Goal: Task Accomplishment & Management: Manage account settings

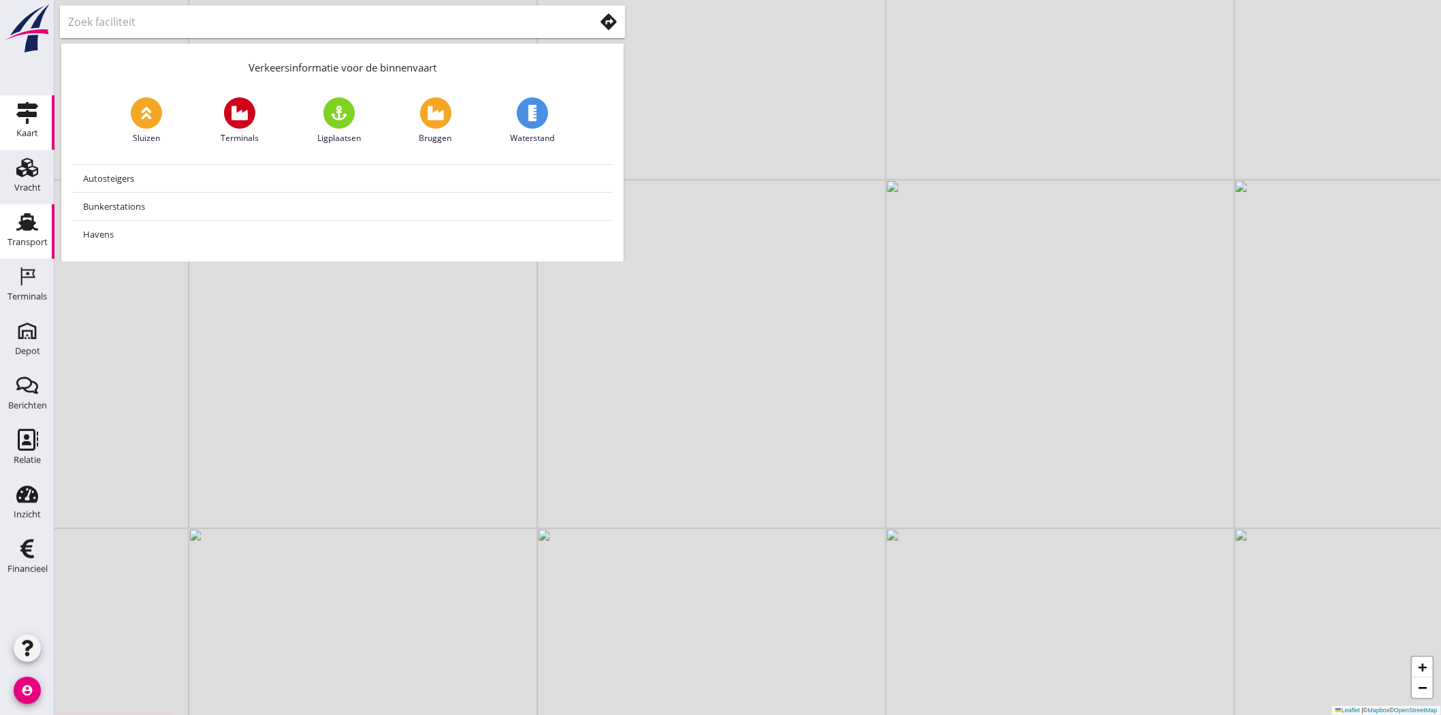
click at [38, 230] on div "Transport" at bounding box center [27, 222] width 33 height 22
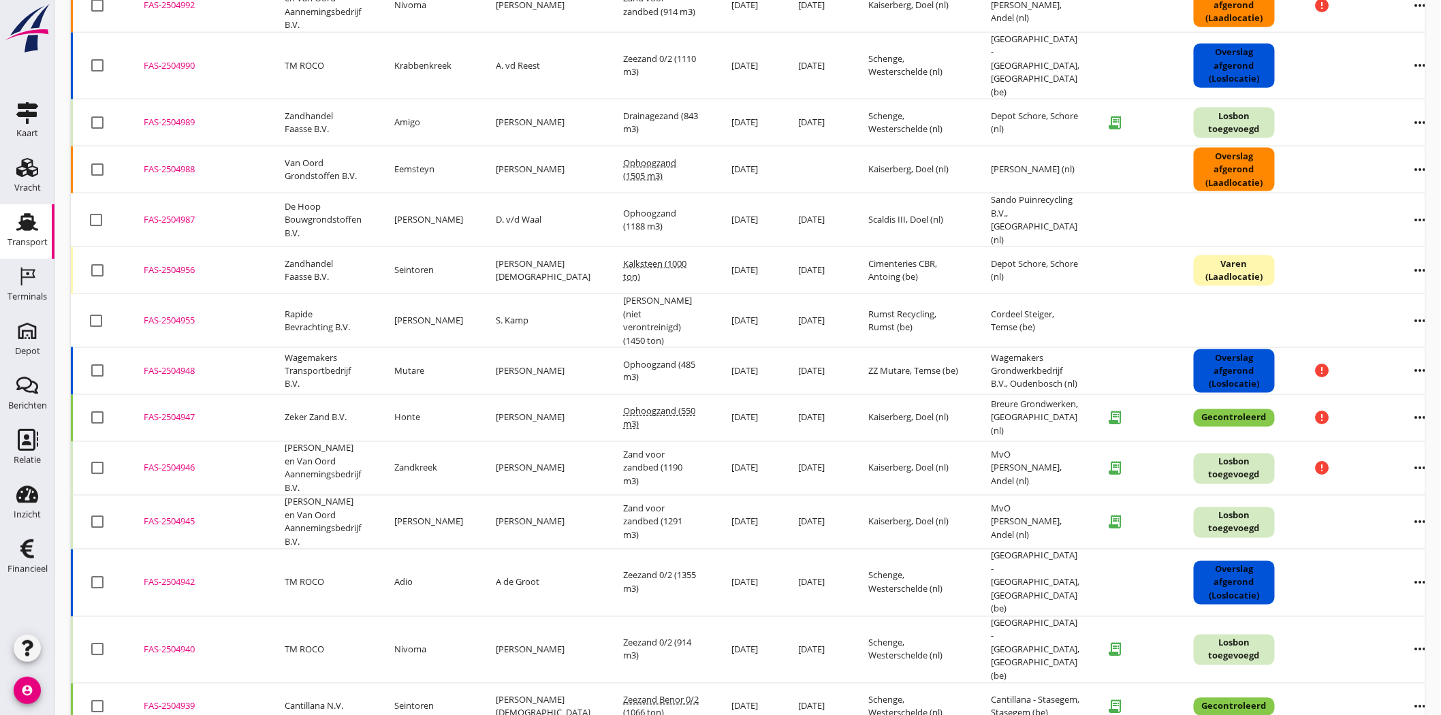
scroll to position [832, 0]
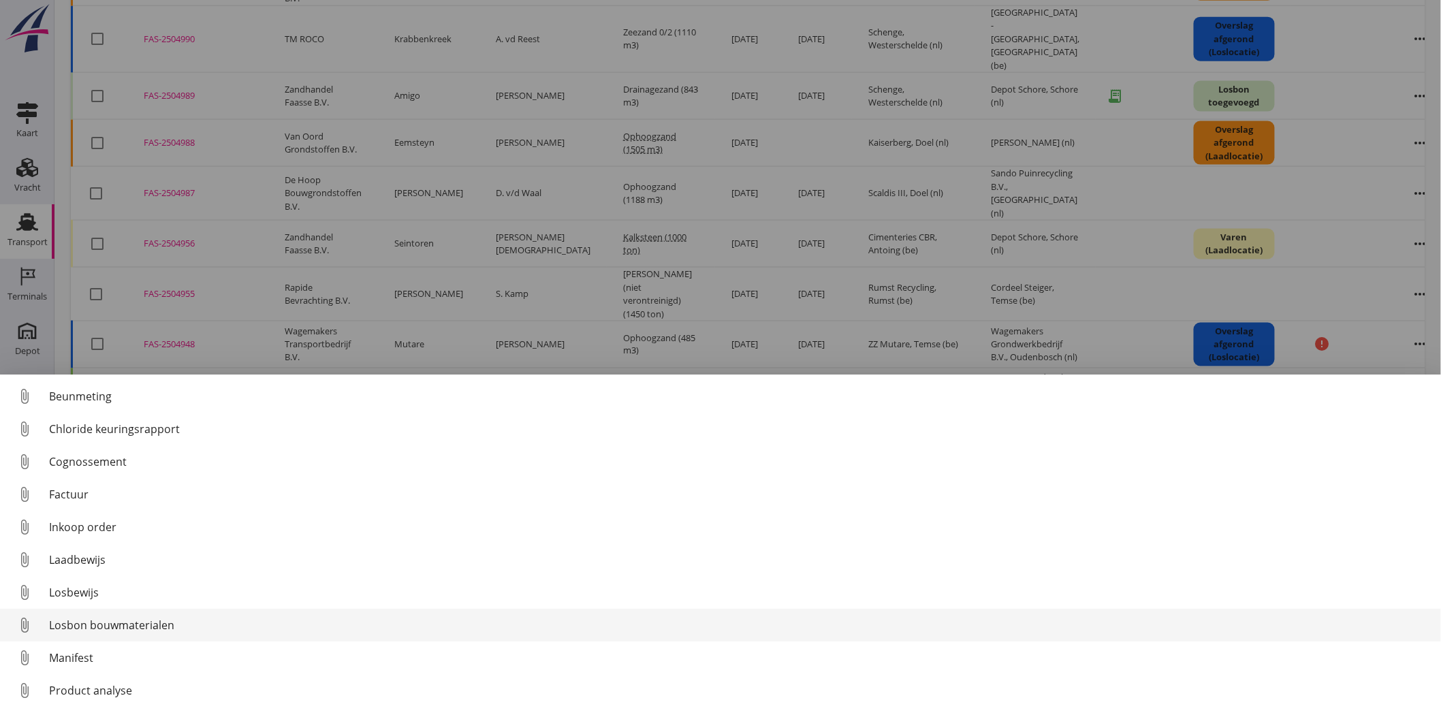
click at [188, 618] on div "Losbon bouwmaterialen" at bounding box center [739, 625] width 1381 height 16
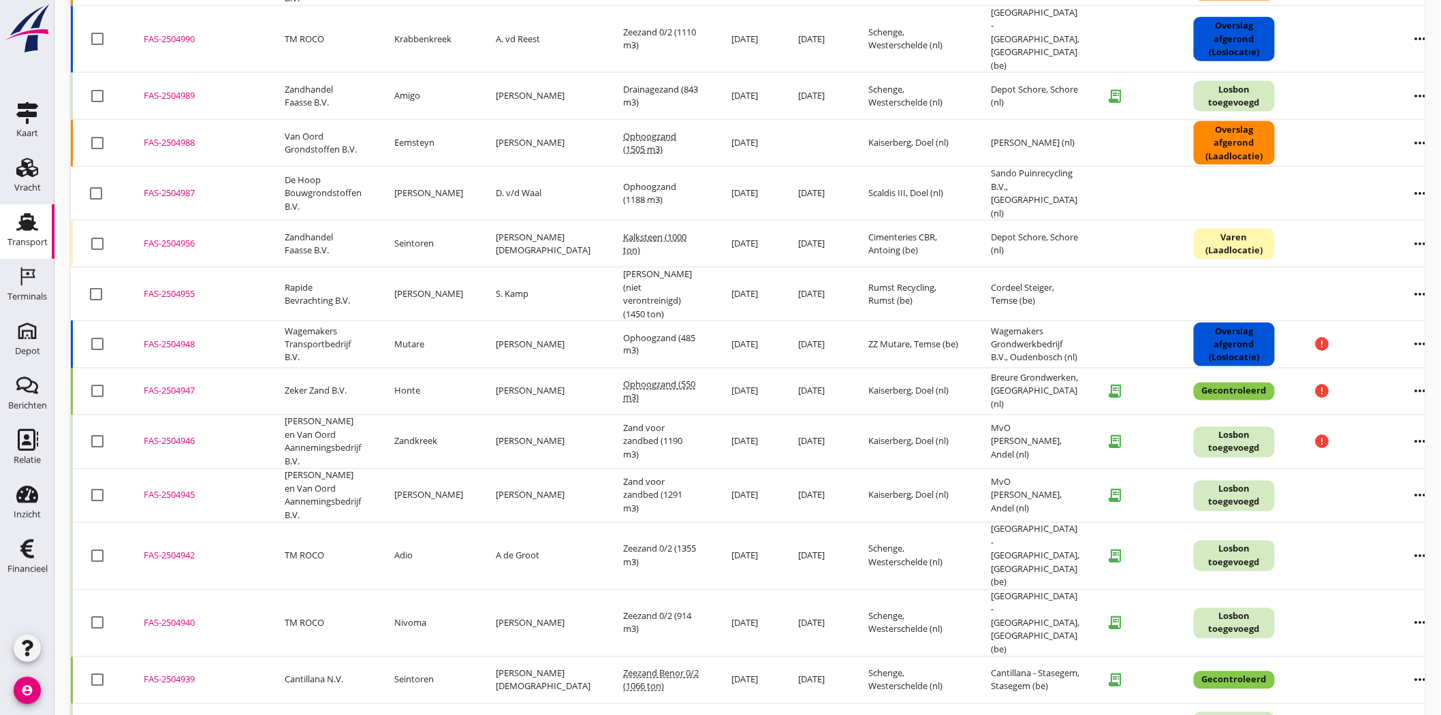
click at [181, 550] on div "FAS-2504942" at bounding box center [198, 557] width 108 height 14
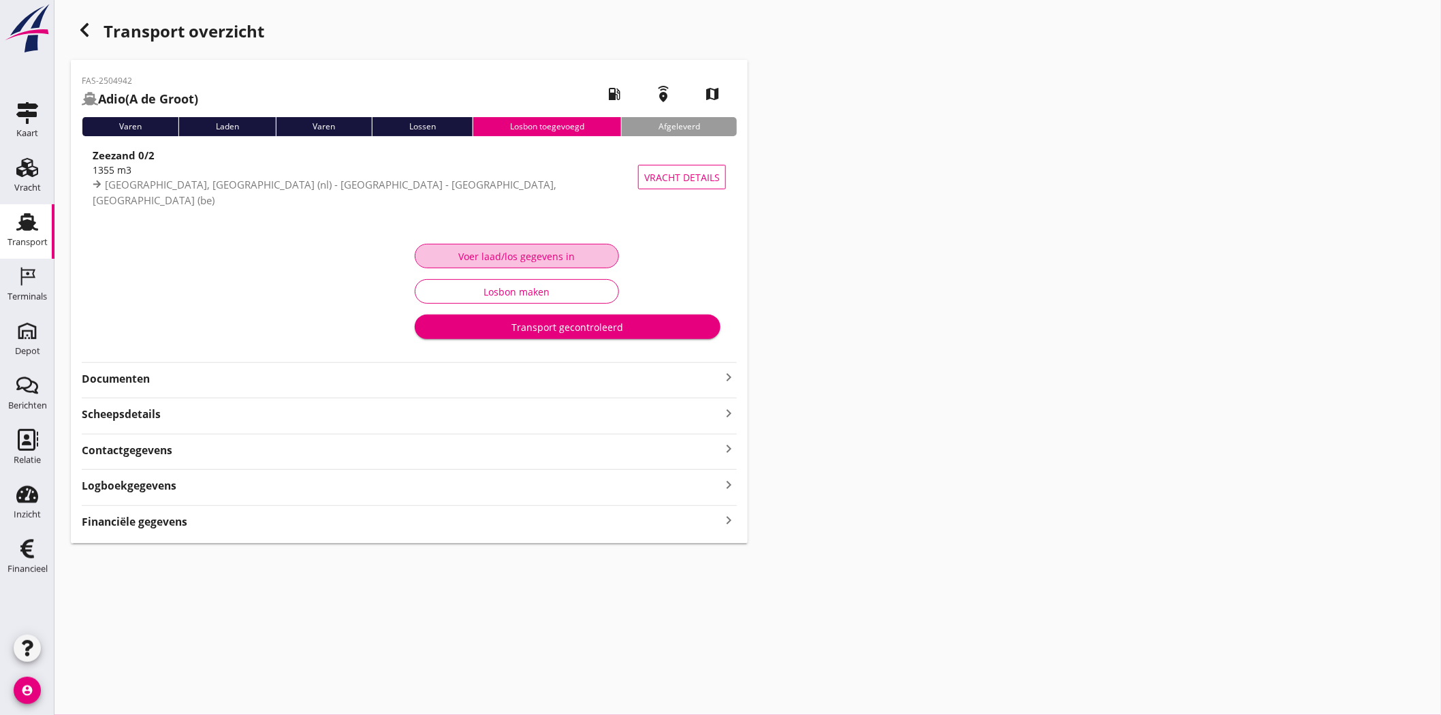
click at [601, 260] on div "Voer laad/los gegevens in" at bounding box center [516, 256] width 181 height 14
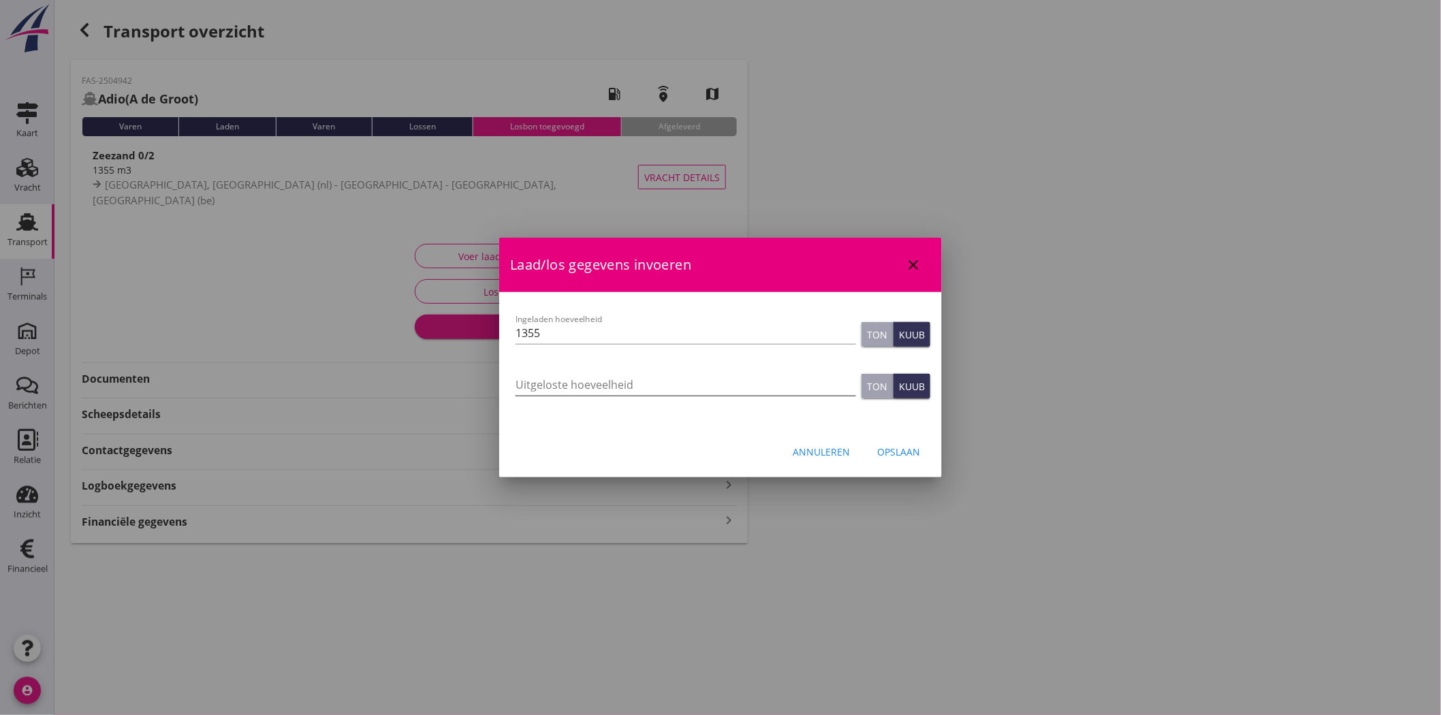
click at [609, 383] on input "Uitgeloste hoeveelheid" at bounding box center [686, 385] width 341 height 22
click at [593, 379] on input "1349" at bounding box center [686, 385] width 341 height 22
type input "1344"
click at [892, 452] on div "Opslaan" at bounding box center [898, 452] width 43 height 14
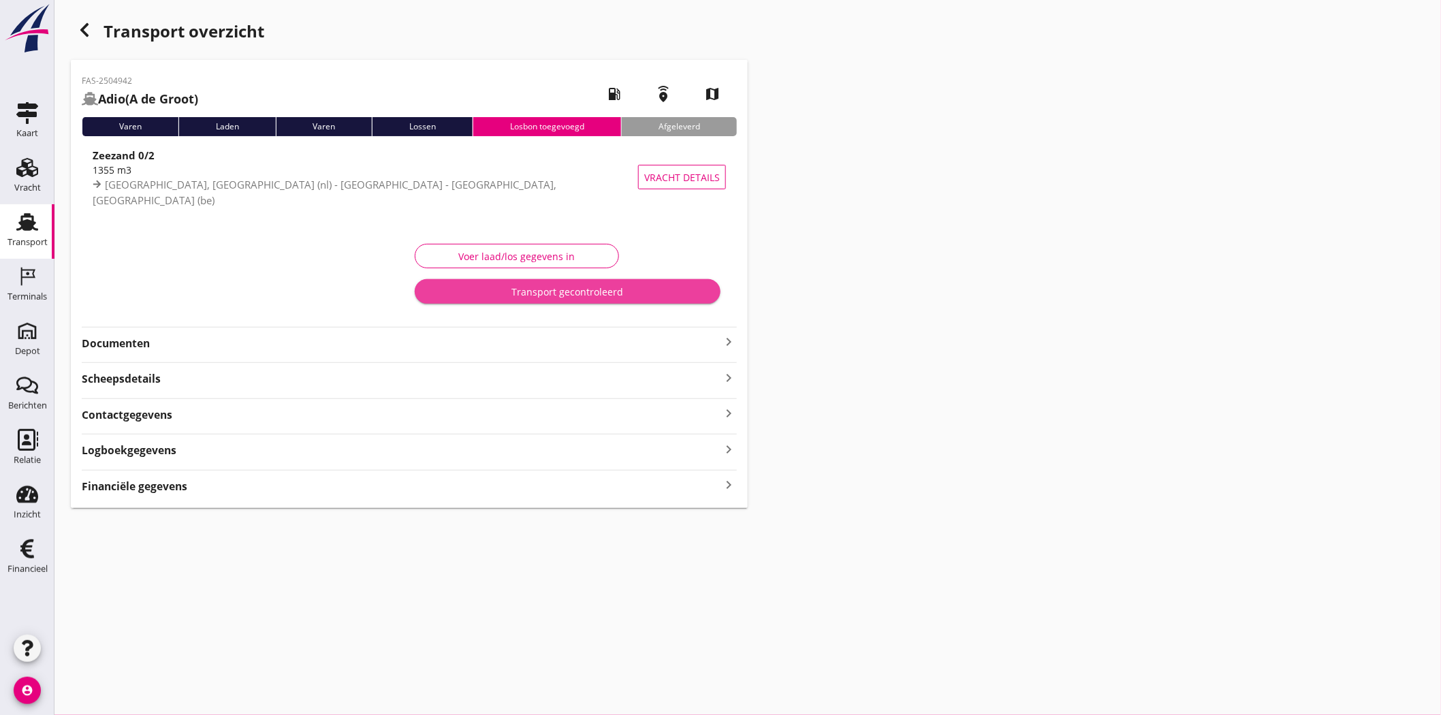
click at [492, 292] on div "Transport gecontroleerd" at bounding box center [568, 292] width 284 height 14
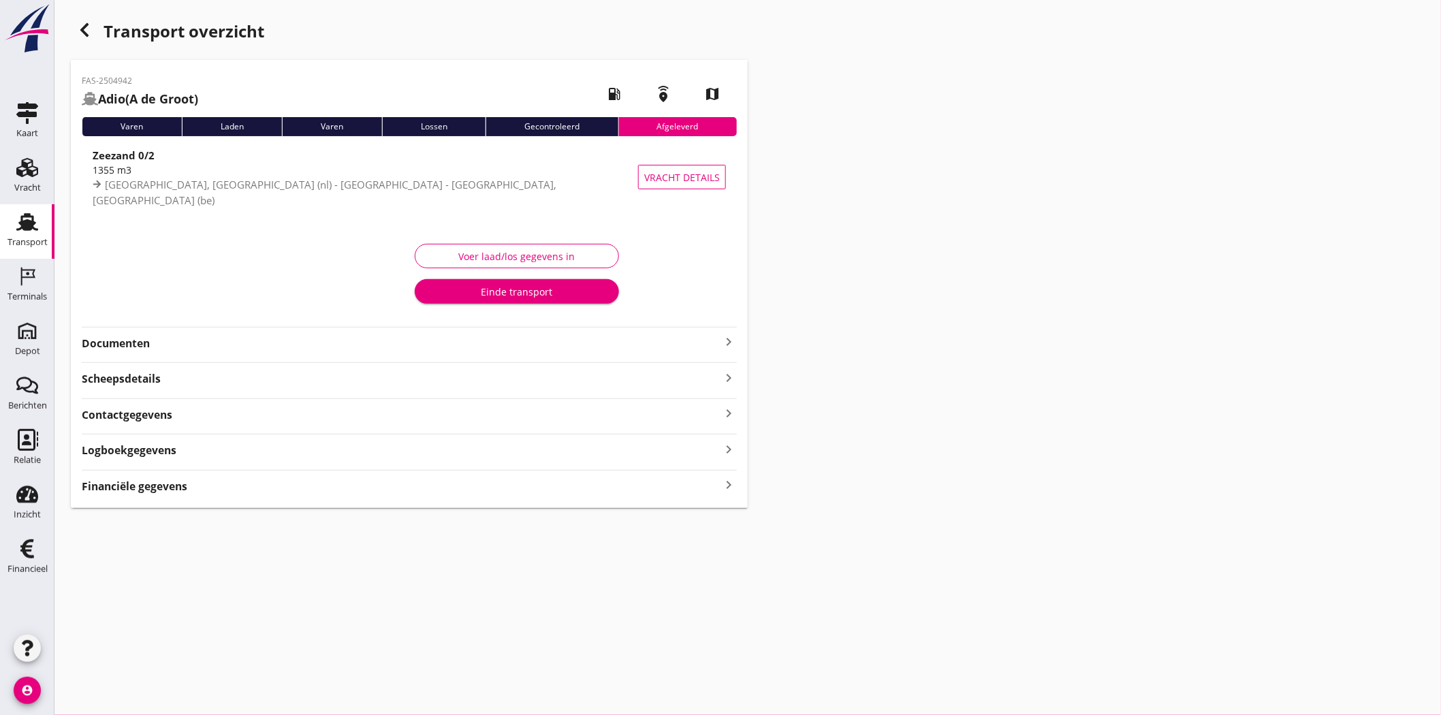
click at [500, 259] on div "Voer laad/los gegevens in" at bounding box center [516, 256] width 181 height 14
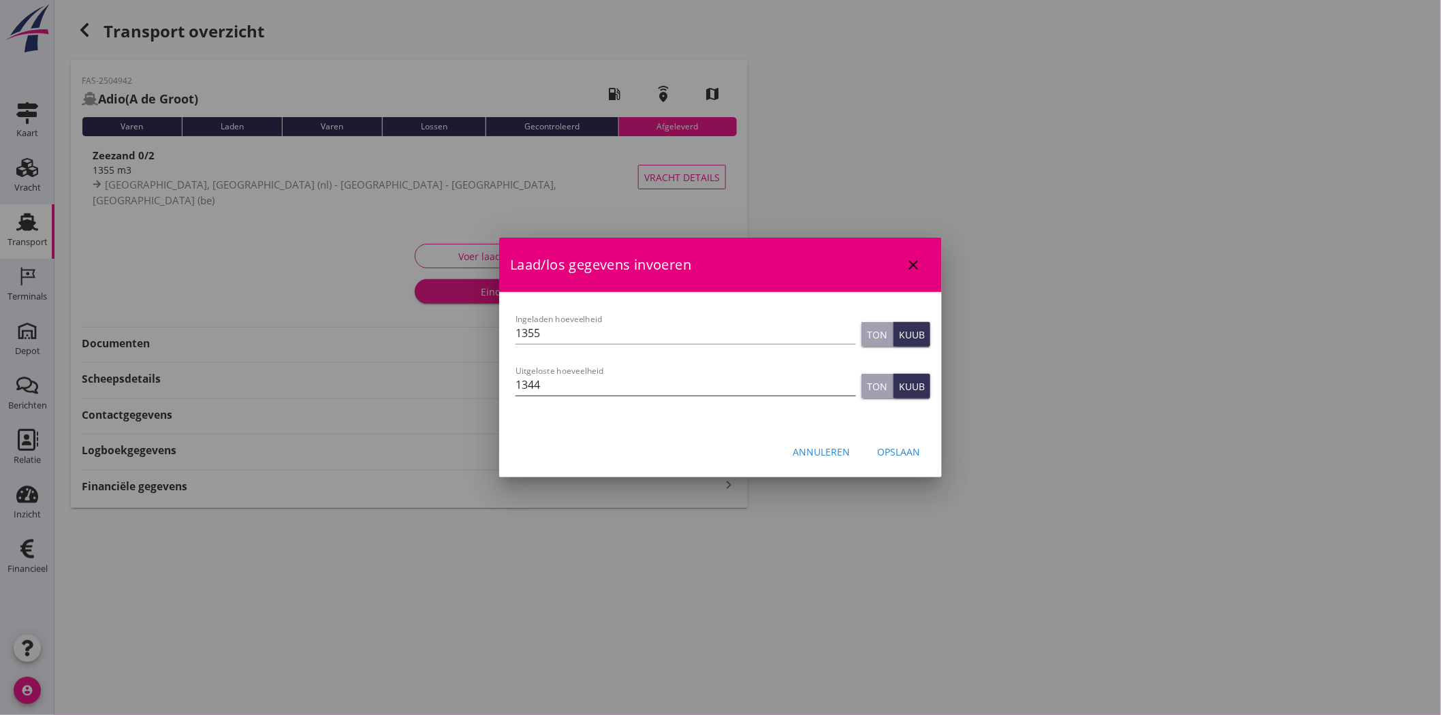
click at [556, 375] on input "1344" at bounding box center [686, 385] width 341 height 22
click at [625, 373] on div "Uitgeloste hoeveelheid 1344" at bounding box center [686, 388] width 341 height 44
click at [628, 381] on input "1344" at bounding box center [686, 385] width 341 height 22
type input "1399"
click at [896, 455] on div "Opslaan" at bounding box center [898, 452] width 43 height 14
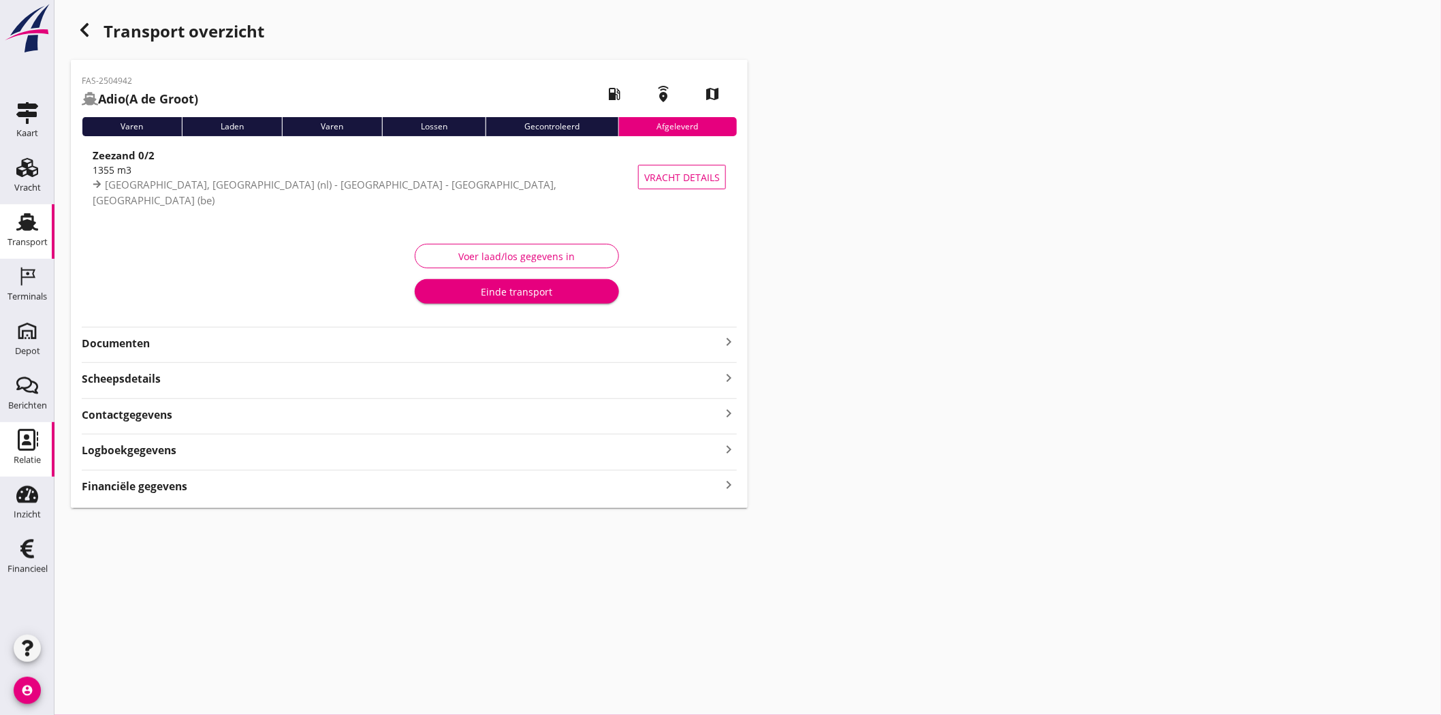
click at [35, 459] on div "Relatie" at bounding box center [27, 460] width 27 height 9
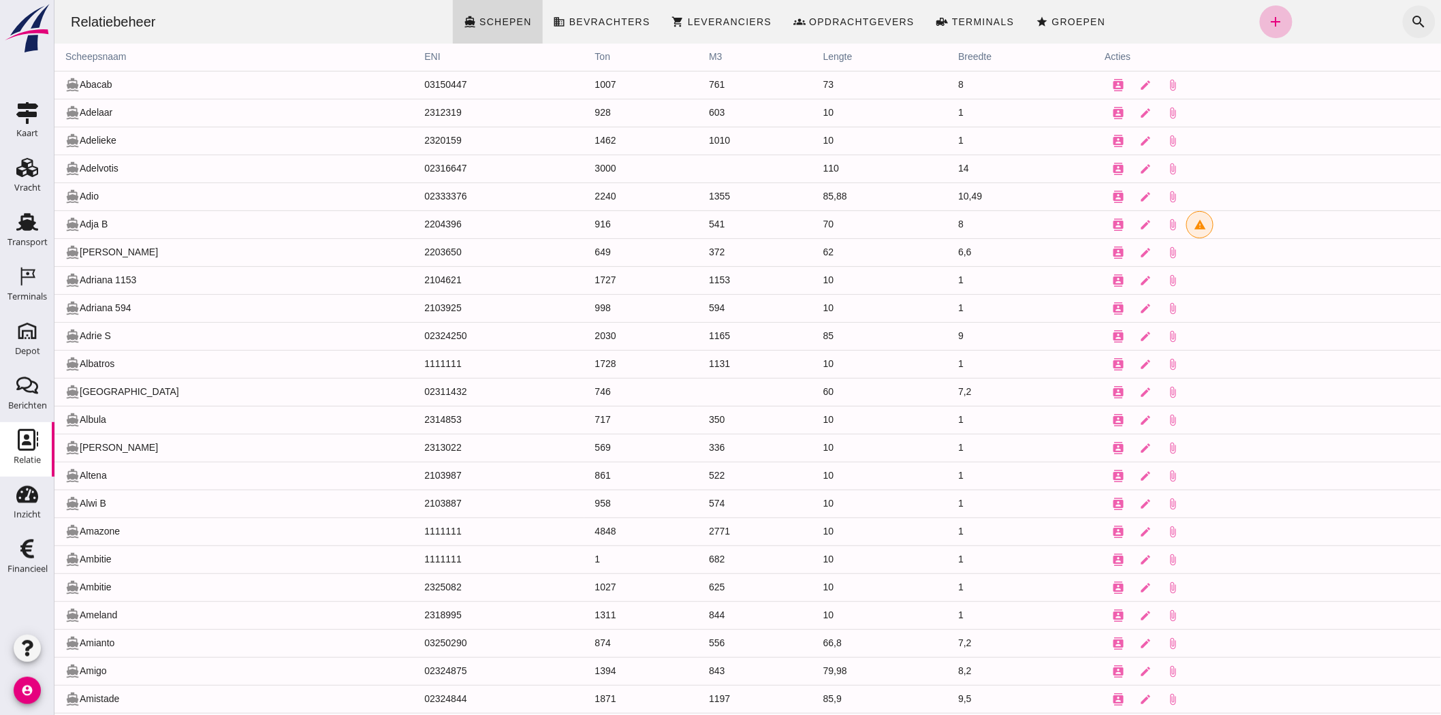
click button "search"
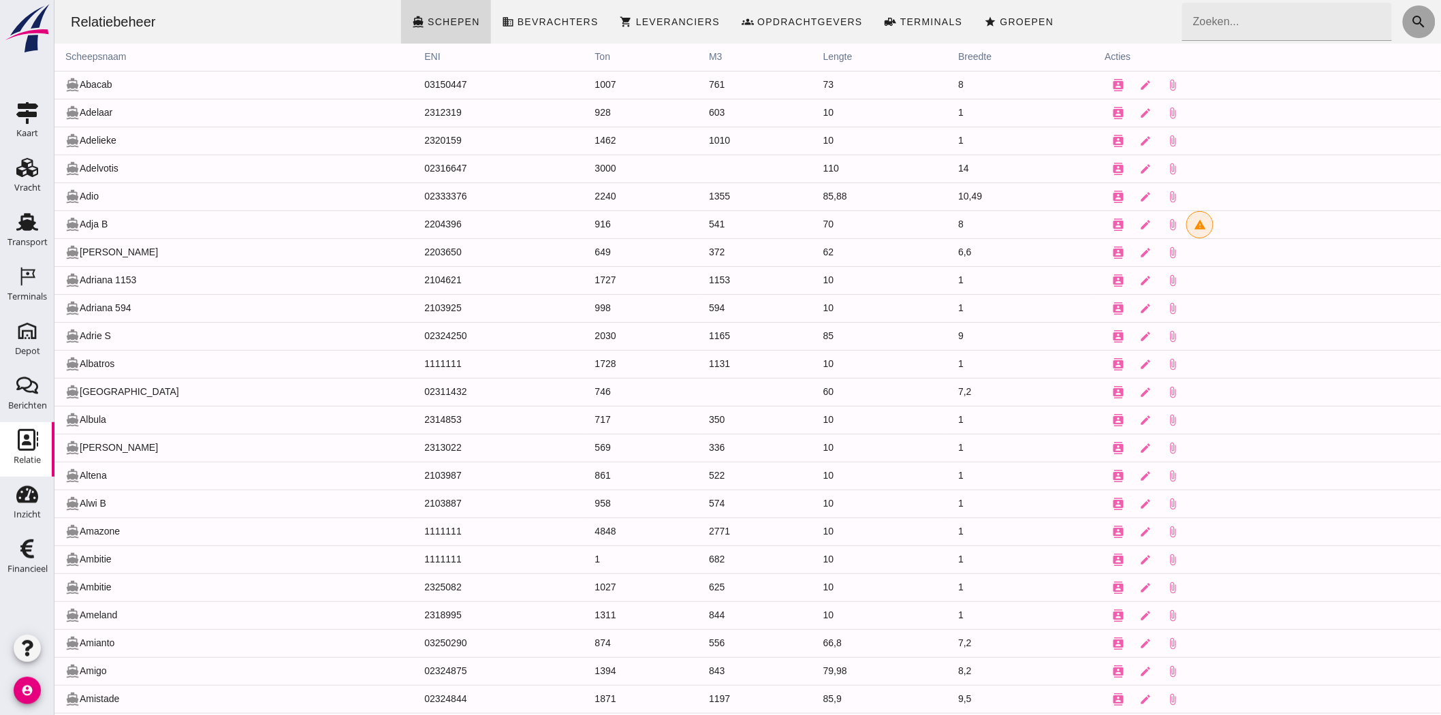
click button "search"
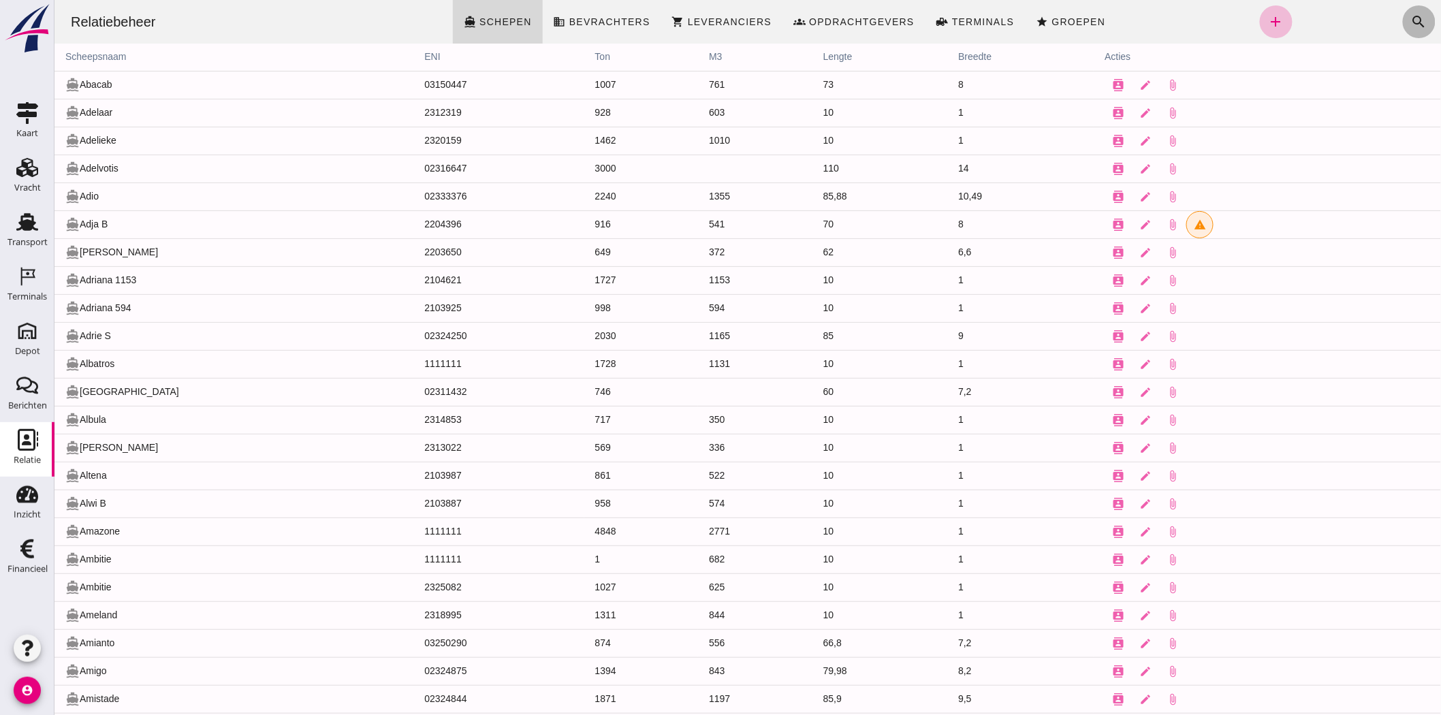
click button "search"
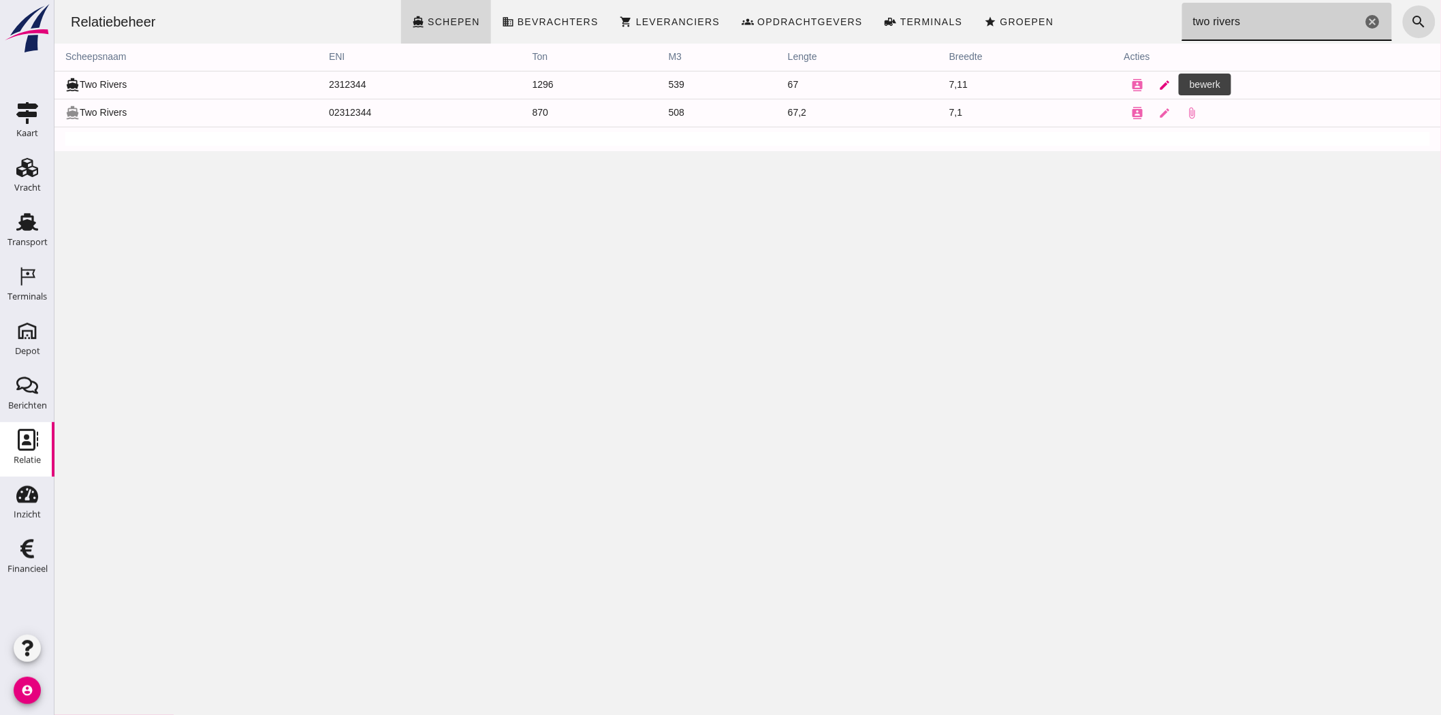
type input "two rivers"
click at [1159, 80] on icon "edit" at bounding box center [1165, 85] width 12 height 12
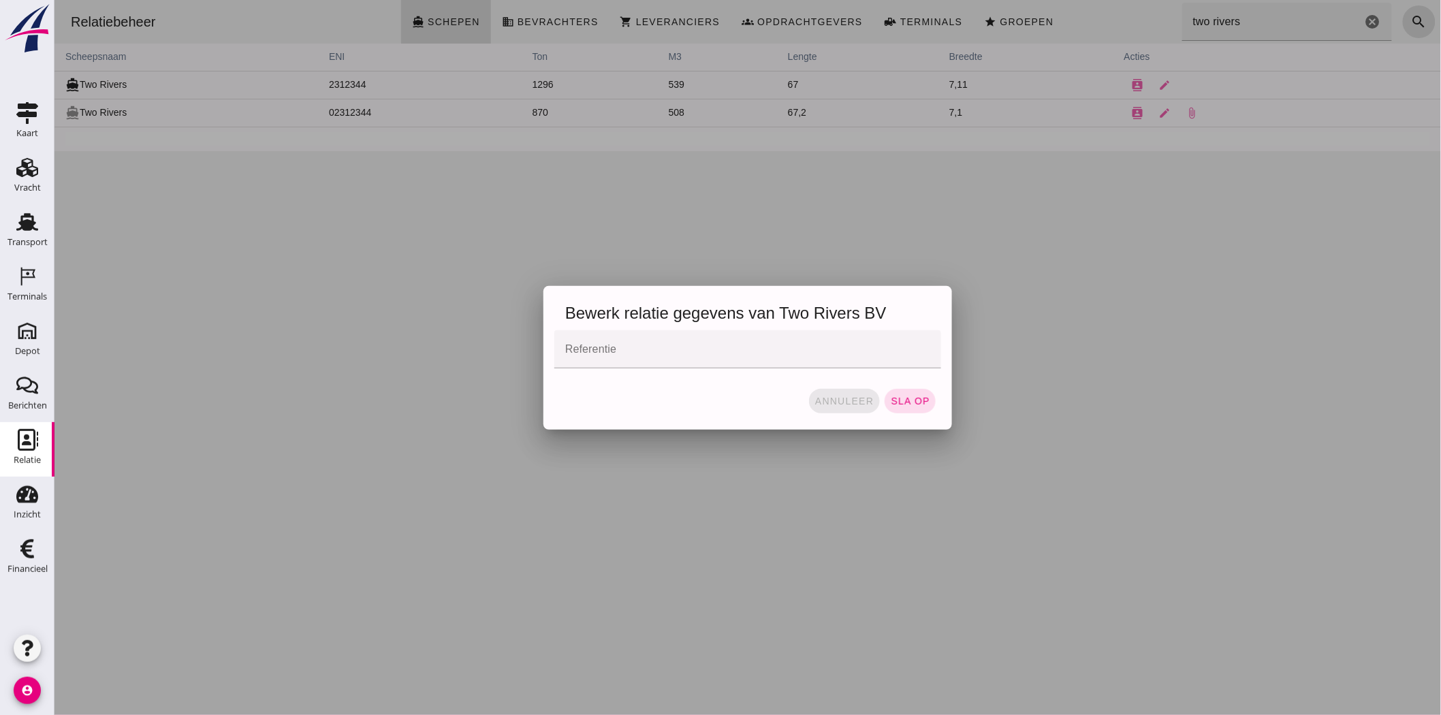
click span "annuleer"
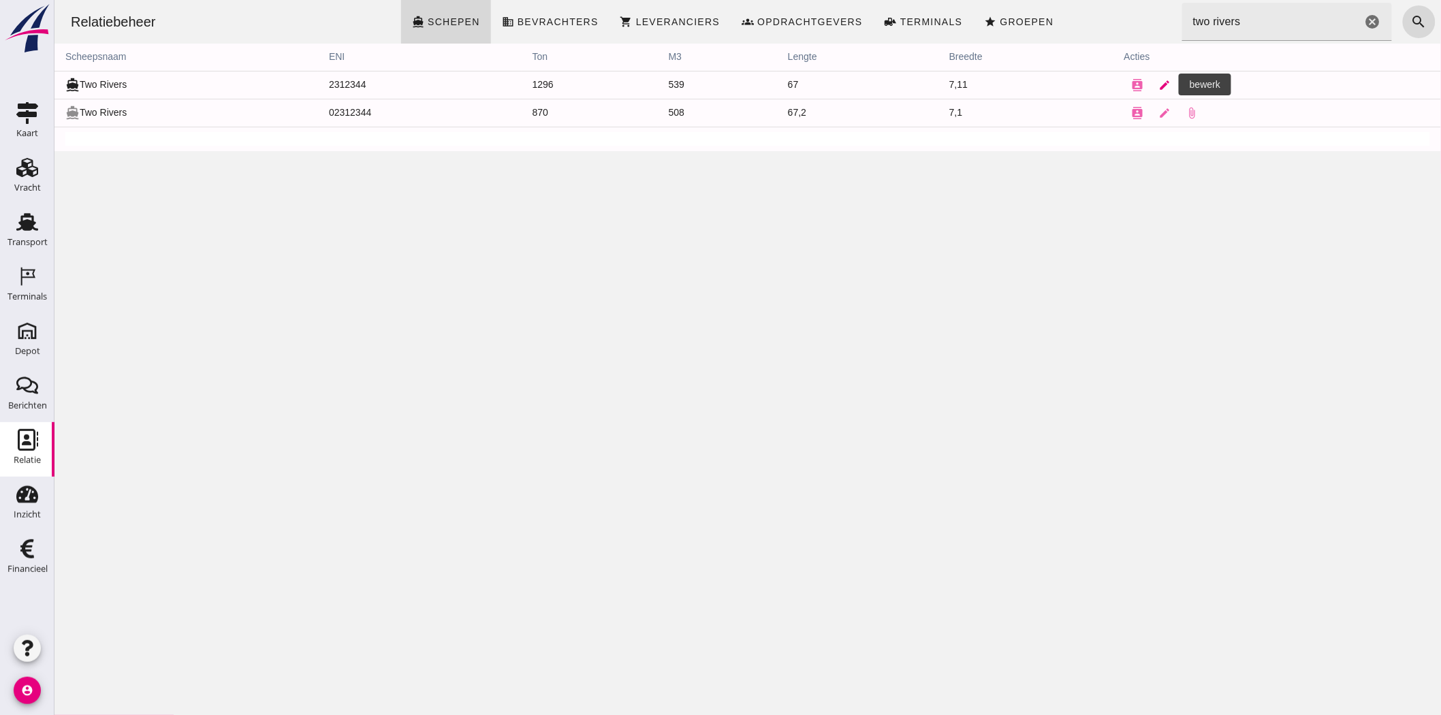
click at [1159, 79] on icon "edit" at bounding box center [1165, 85] width 12 height 12
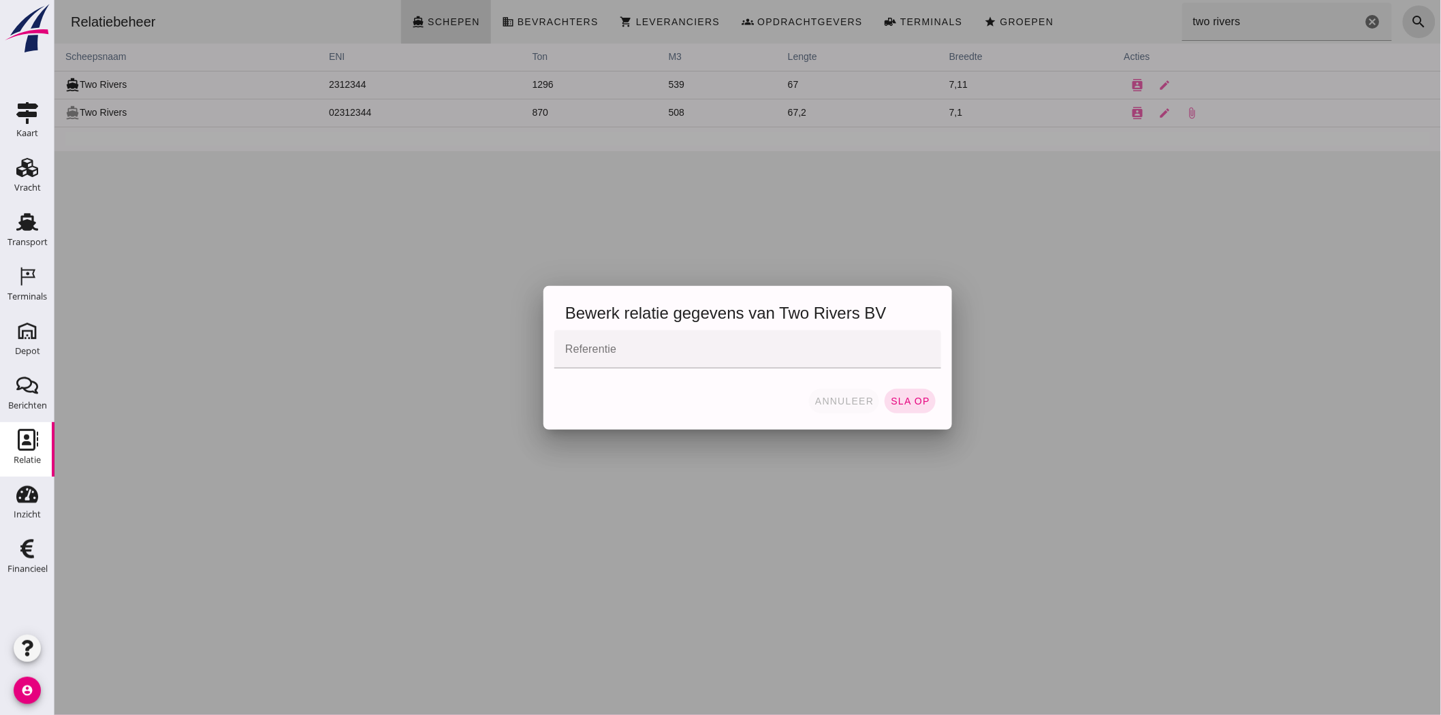
click button "annuleer"
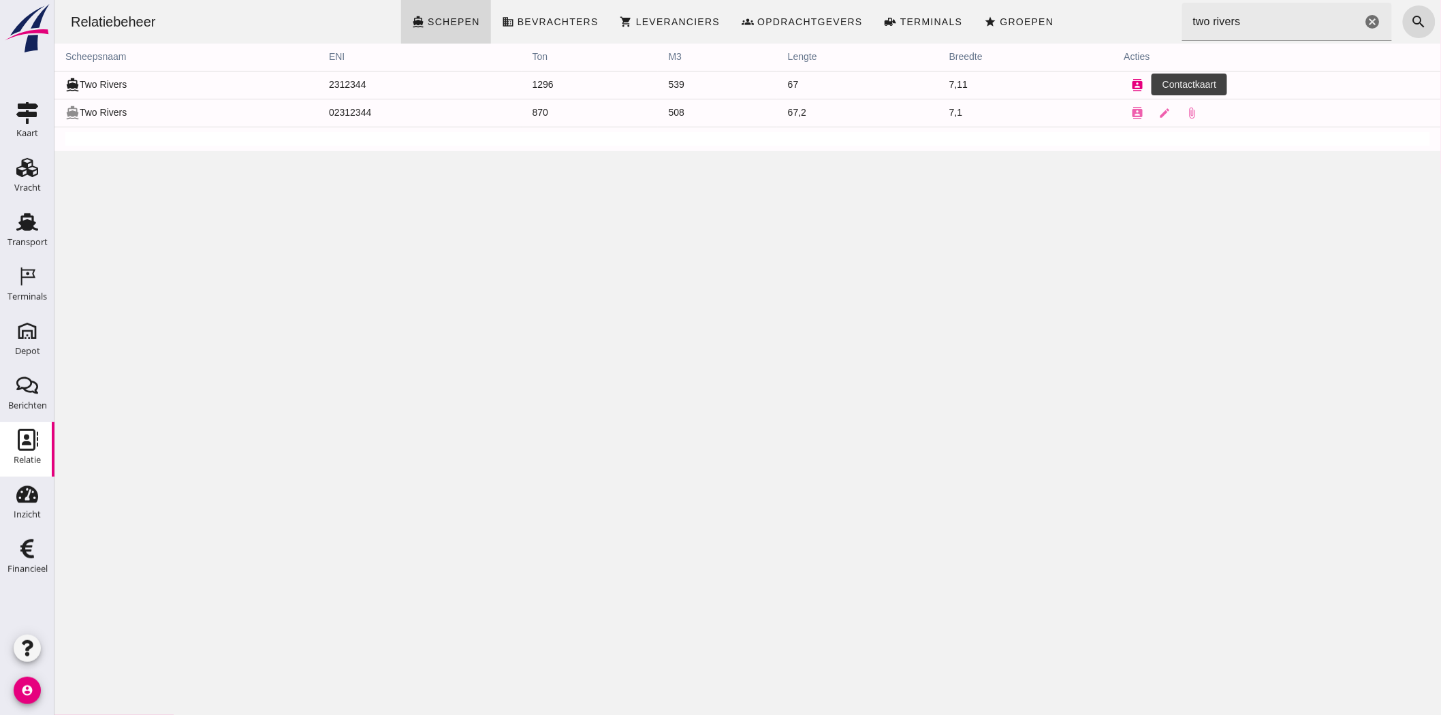
click at [1131, 80] on icon "contacts" at bounding box center [1137, 85] width 12 height 12
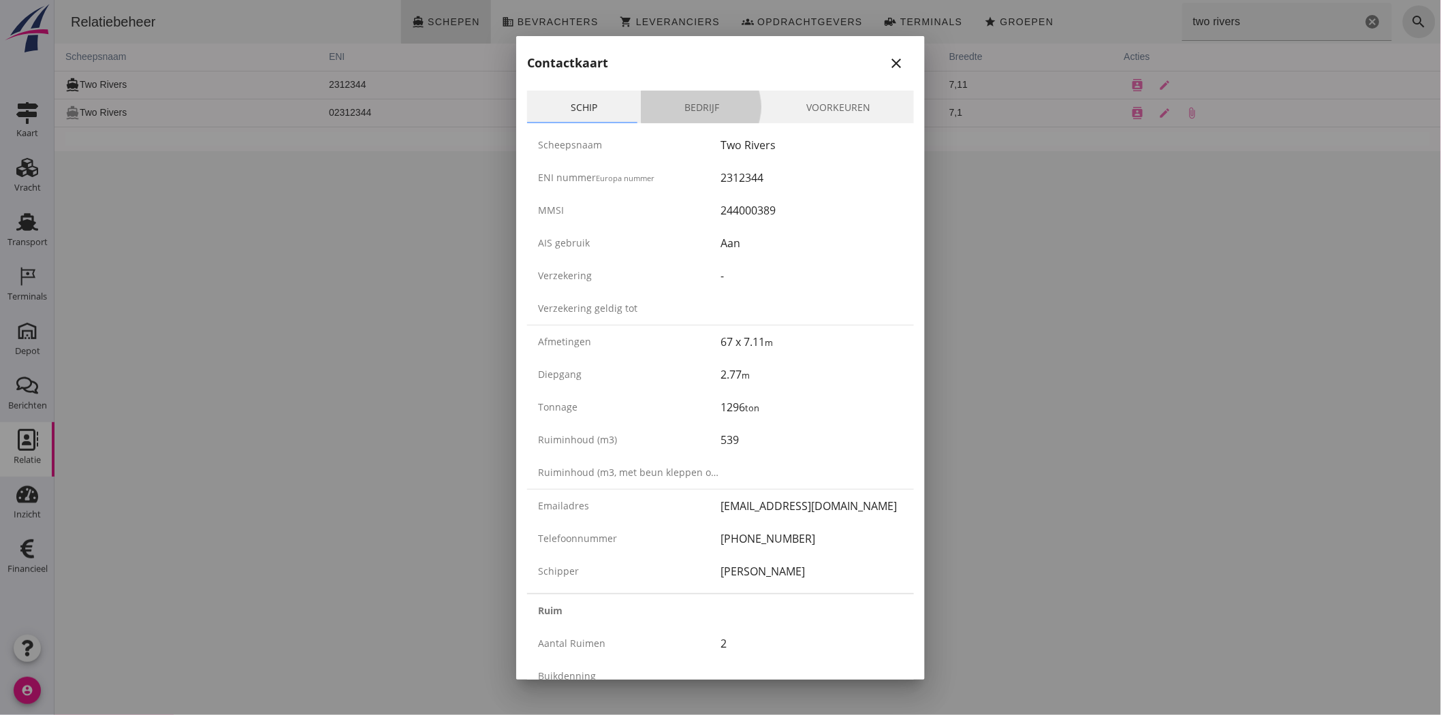
click at [691, 108] on link "Bedrijf" at bounding box center [702, 107] width 122 height 33
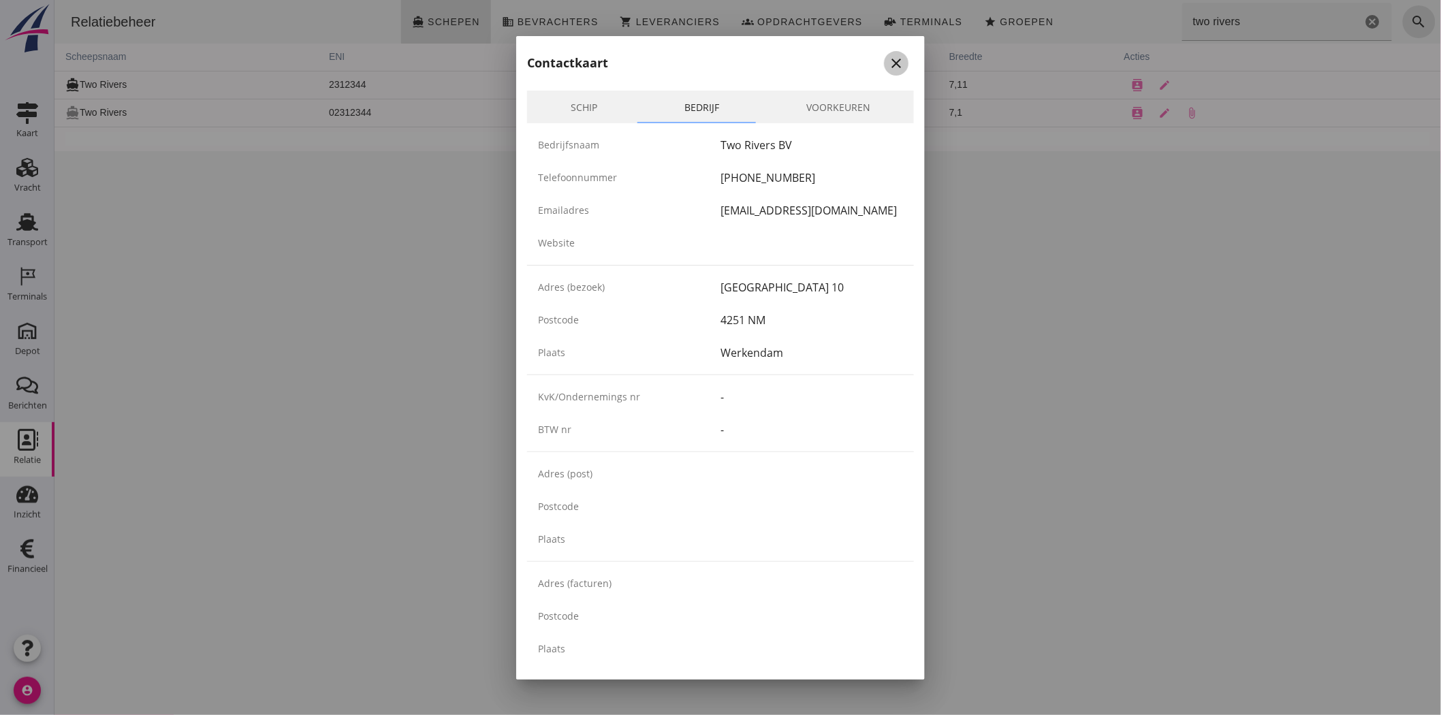
click at [888, 56] on icon "close" at bounding box center [896, 63] width 16 height 16
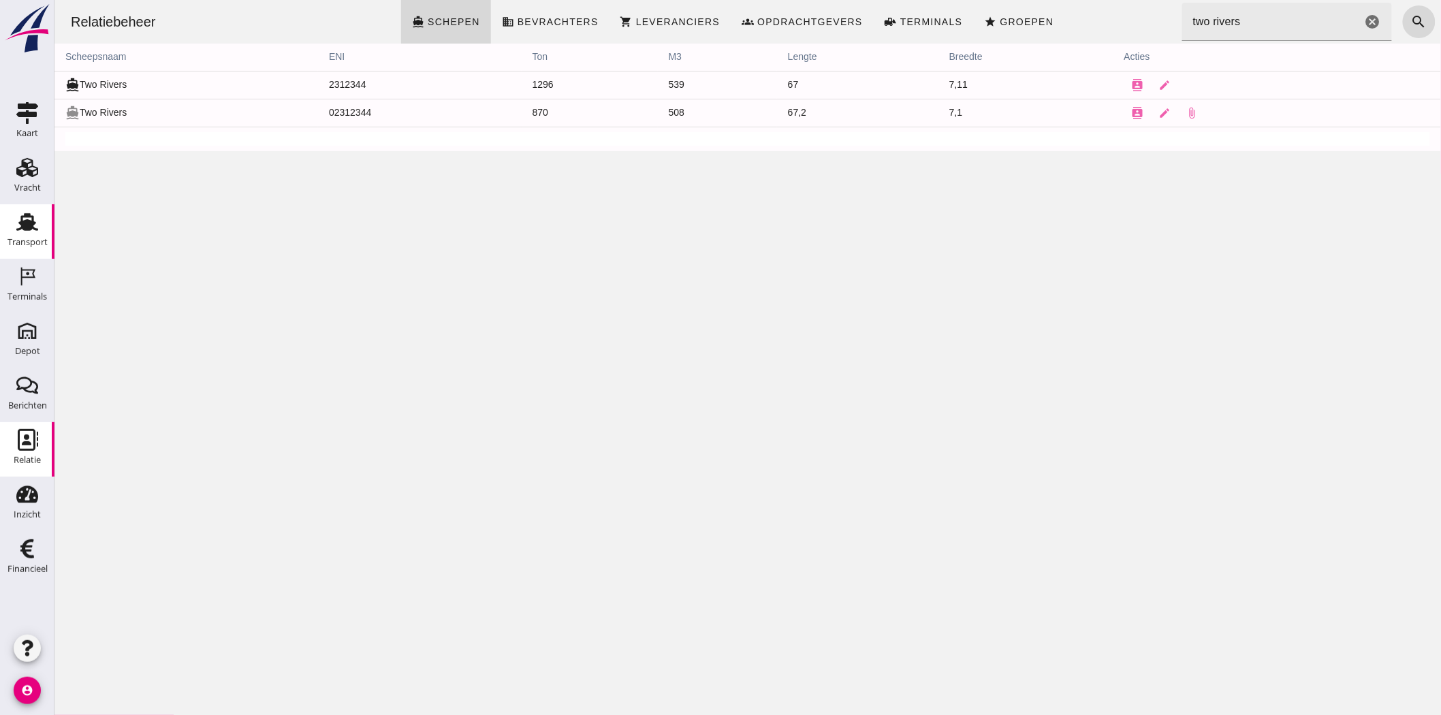
click at [21, 225] on use at bounding box center [27, 222] width 22 height 18
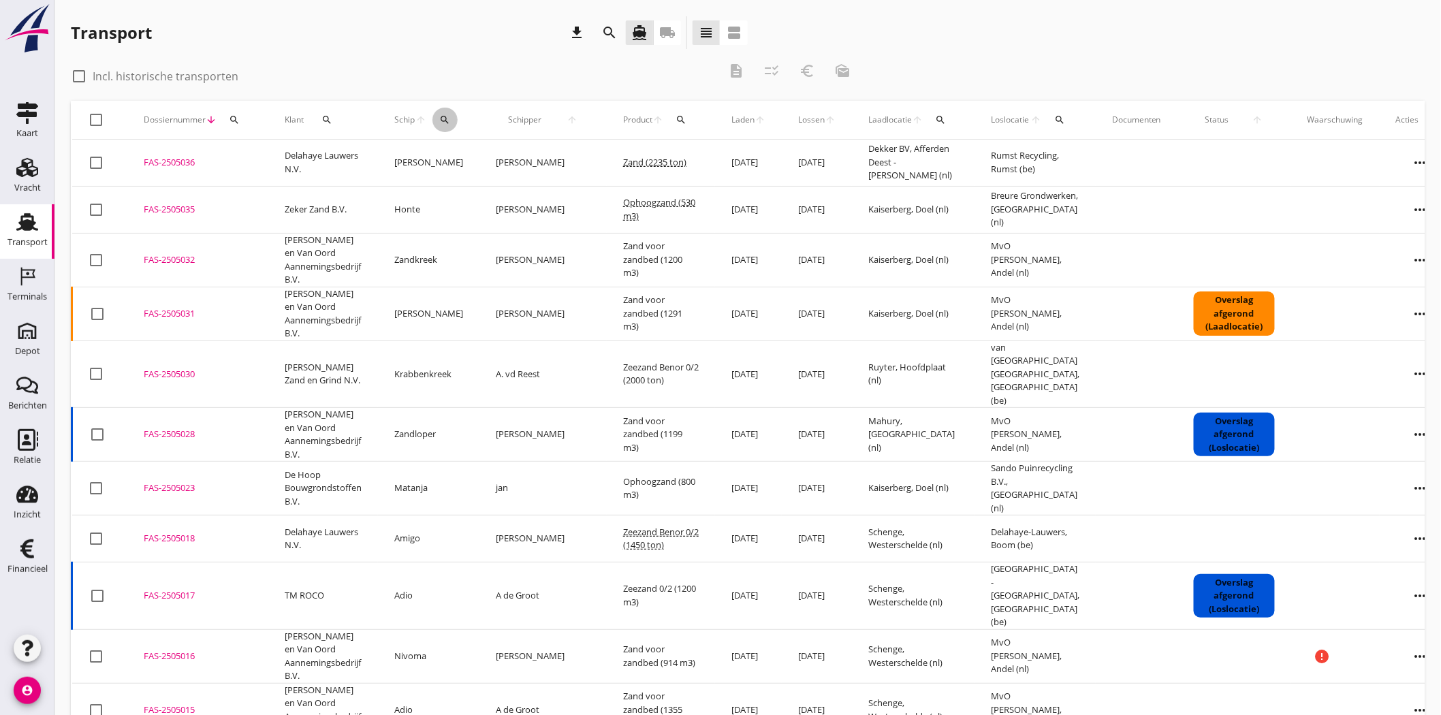
click at [450, 121] on icon "search" at bounding box center [444, 119] width 11 height 11
click at [470, 167] on input "Zoek op (scheeps)naam" at bounding box center [512, 159] width 142 height 22
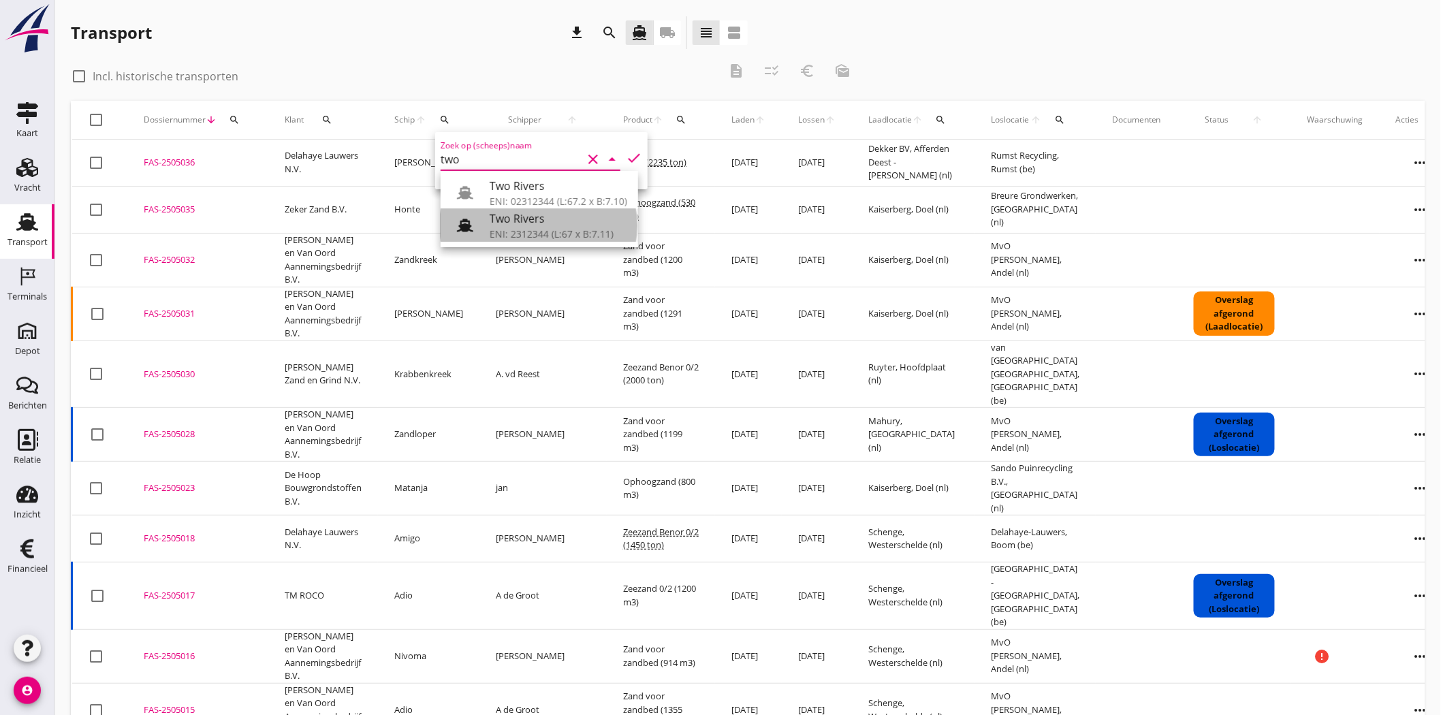
click at [536, 225] on div "Two Rivers" at bounding box center [559, 218] width 138 height 16
click at [627, 153] on icon "check" at bounding box center [634, 158] width 16 height 16
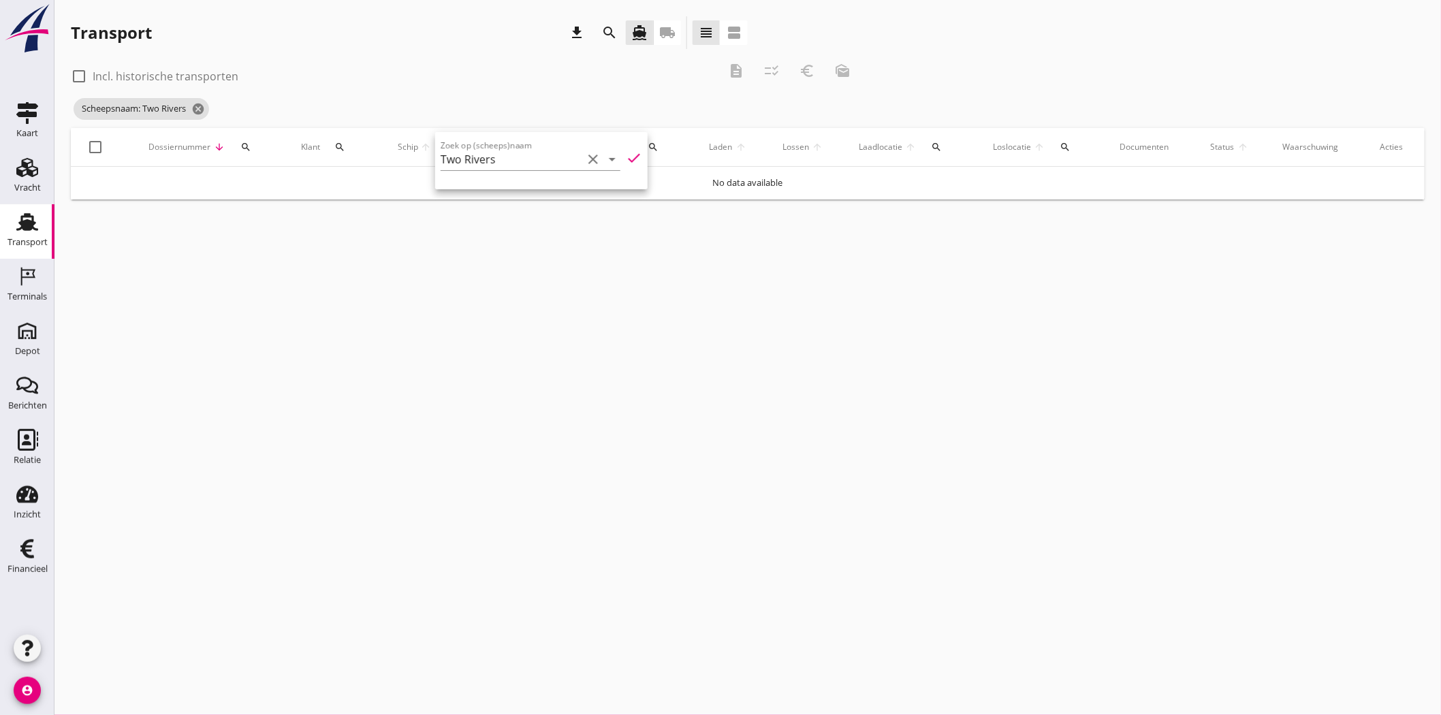
click at [627, 153] on icon "check" at bounding box center [634, 158] width 16 height 16
click at [509, 163] on input "Two Rivers" at bounding box center [512, 159] width 142 height 22
click at [545, 232] on div "ENI: 2312344 (L:67 x B:7.11)" at bounding box center [559, 234] width 138 height 14
type input "Two Rivers"
click at [630, 153] on icon "check" at bounding box center [634, 158] width 16 height 16
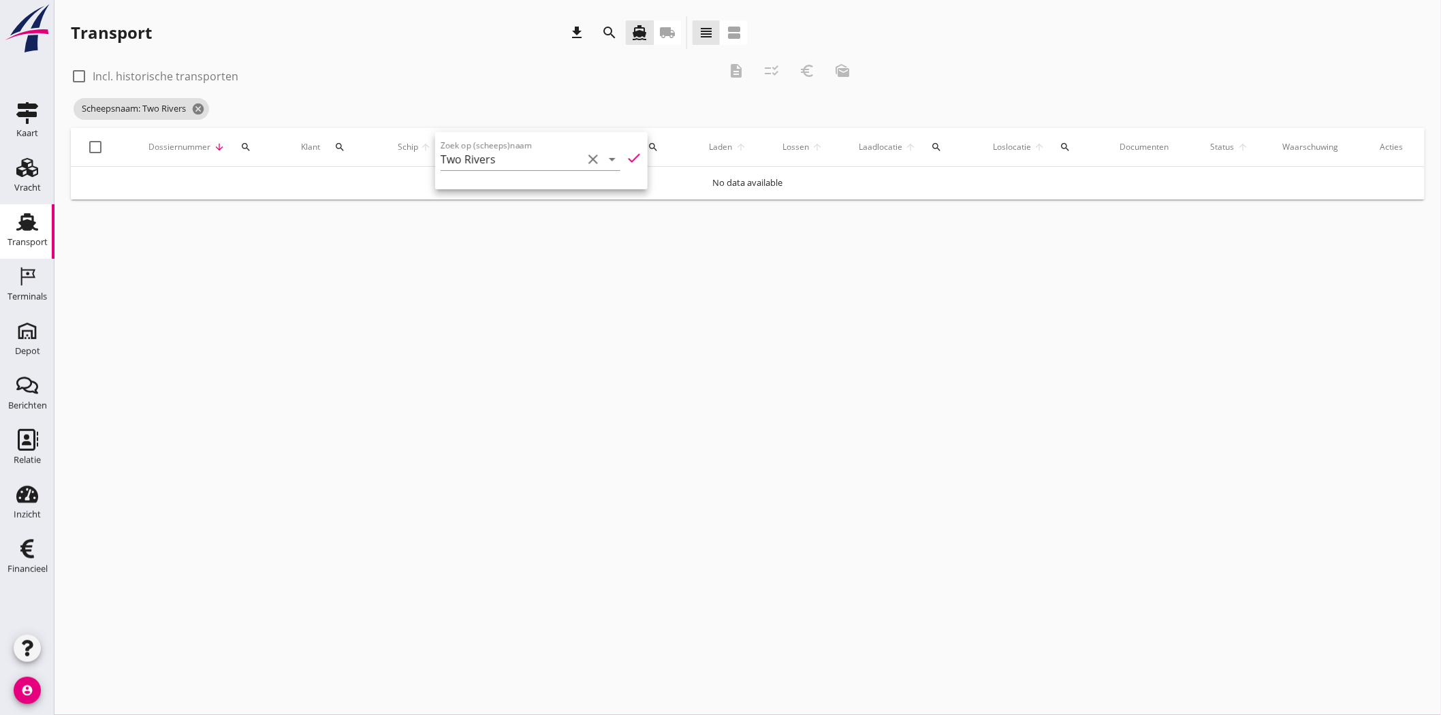
click at [82, 72] on div at bounding box center [78, 76] width 23 height 23
checkbox input "true"
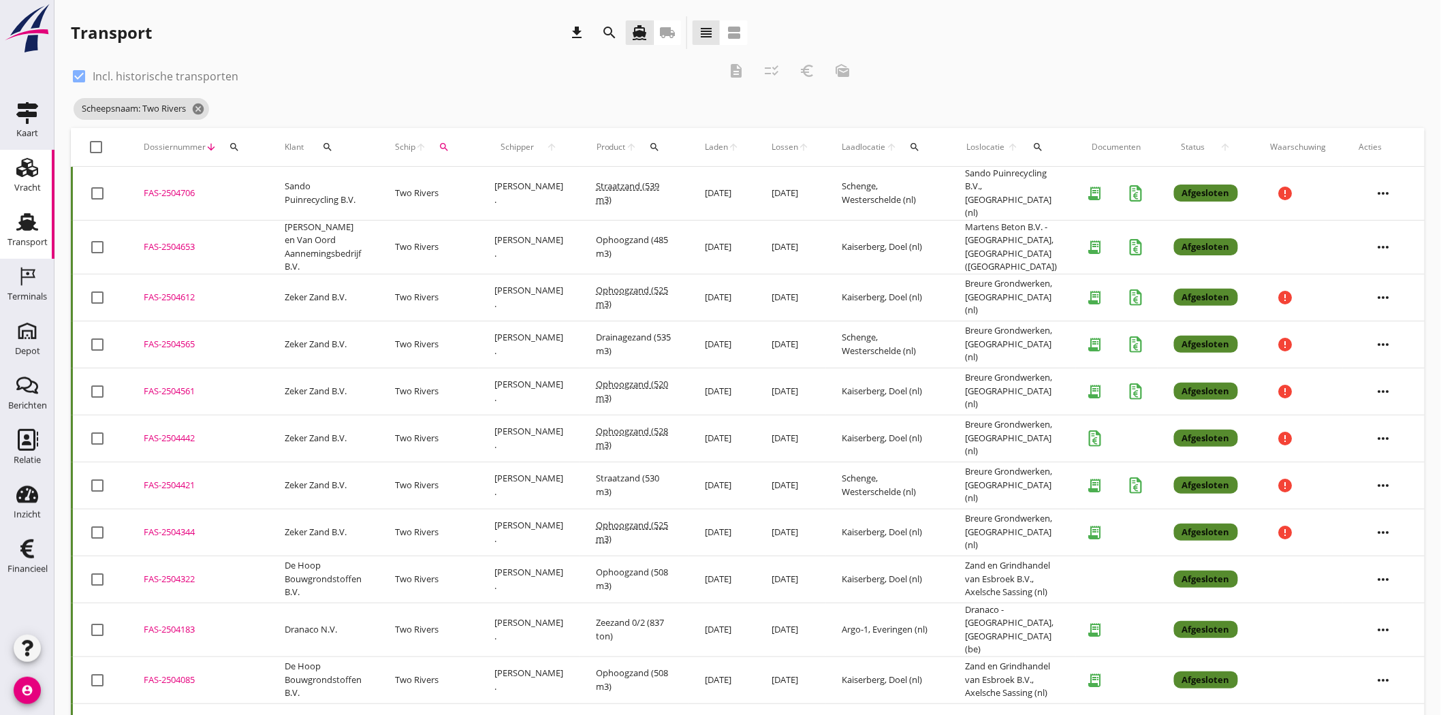
click at [29, 181] on div "Vracht" at bounding box center [27, 187] width 27 height 19
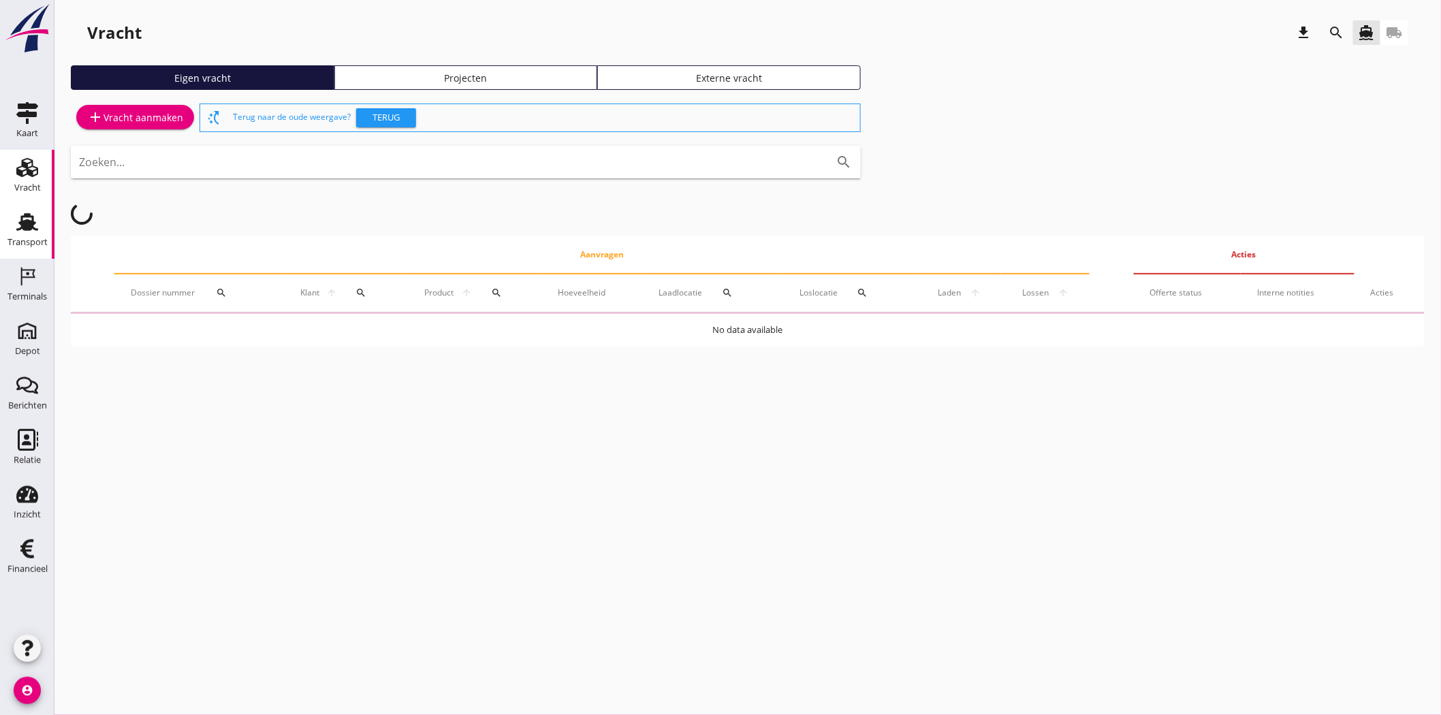
click at [30, 234] on div "Transport" at bounding box center [27, 242] width 40 height 19
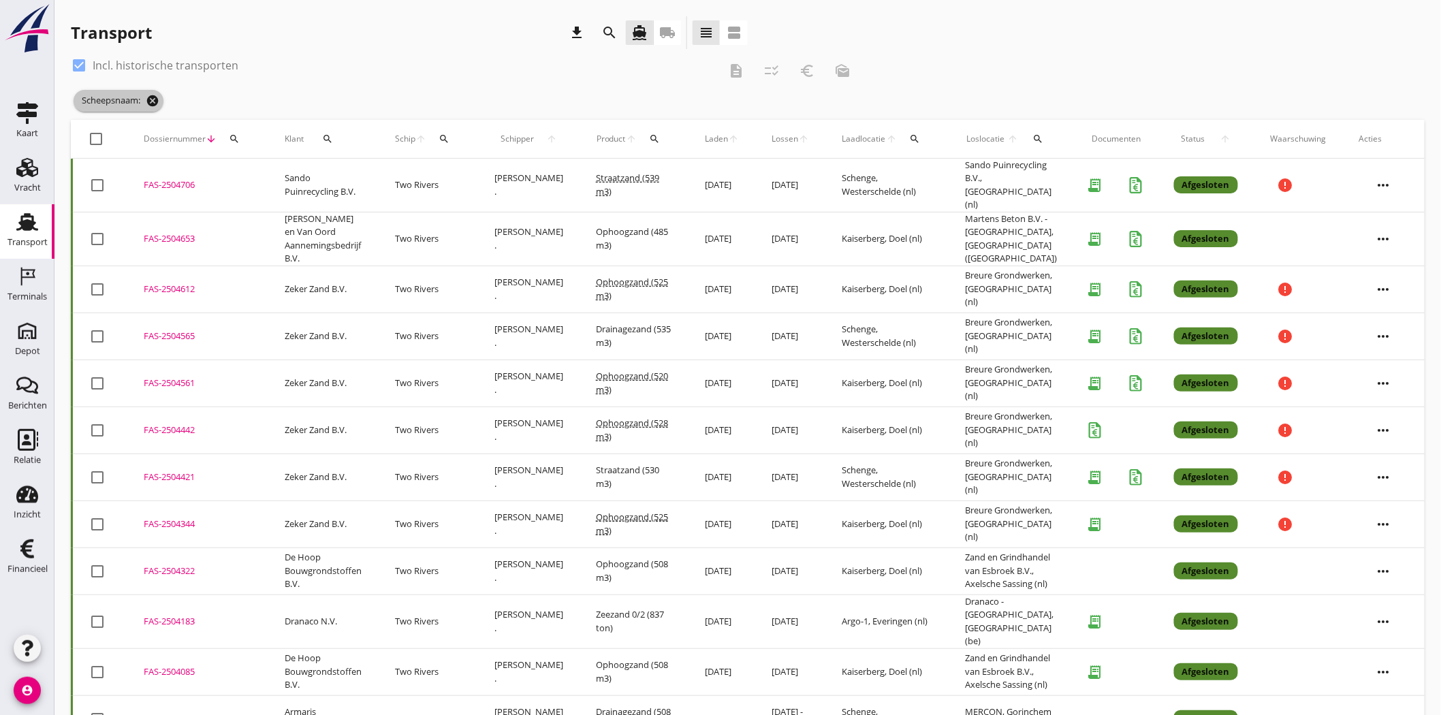
click at [152, 104] on icon "cancel" at bounding box center [153, 101] width 14 height 14
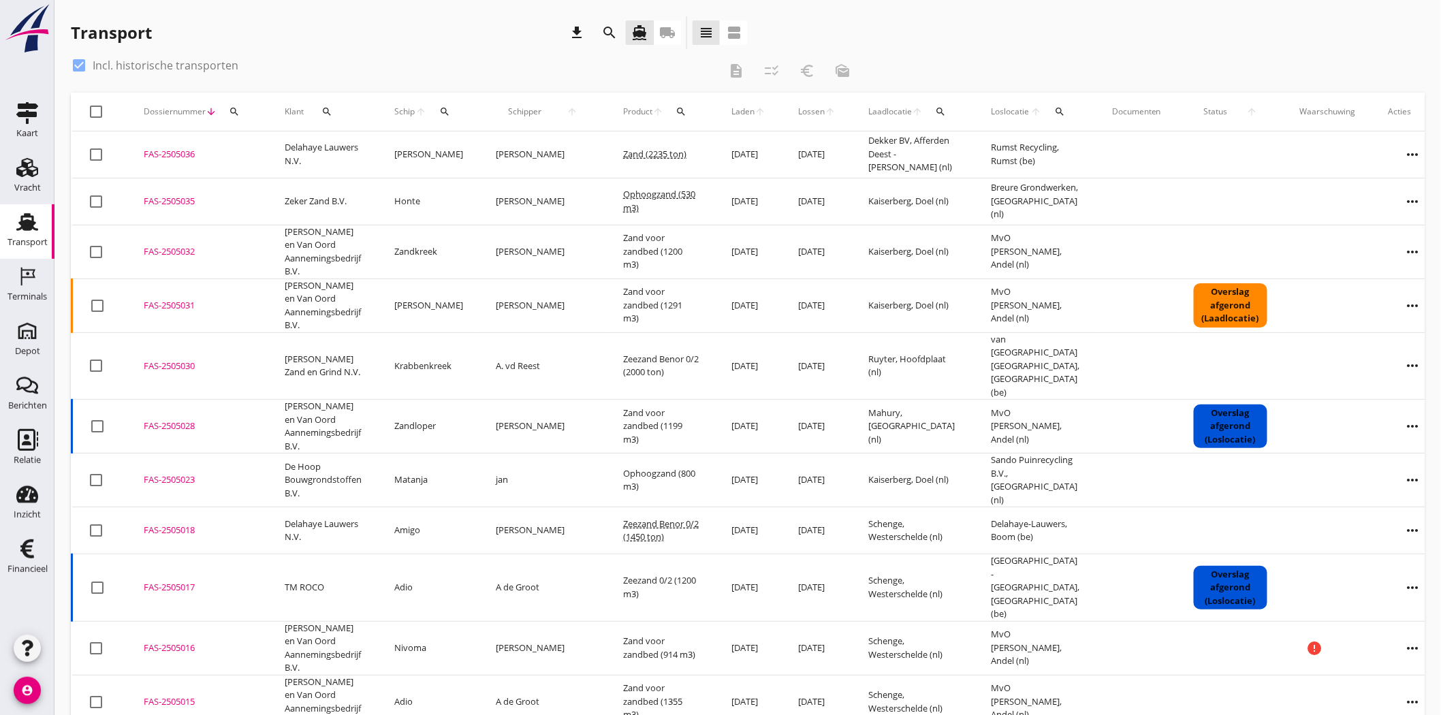
click at [76, 60] on div at bounding box center [78, 65] width 23 height 23
checkbox input "false"
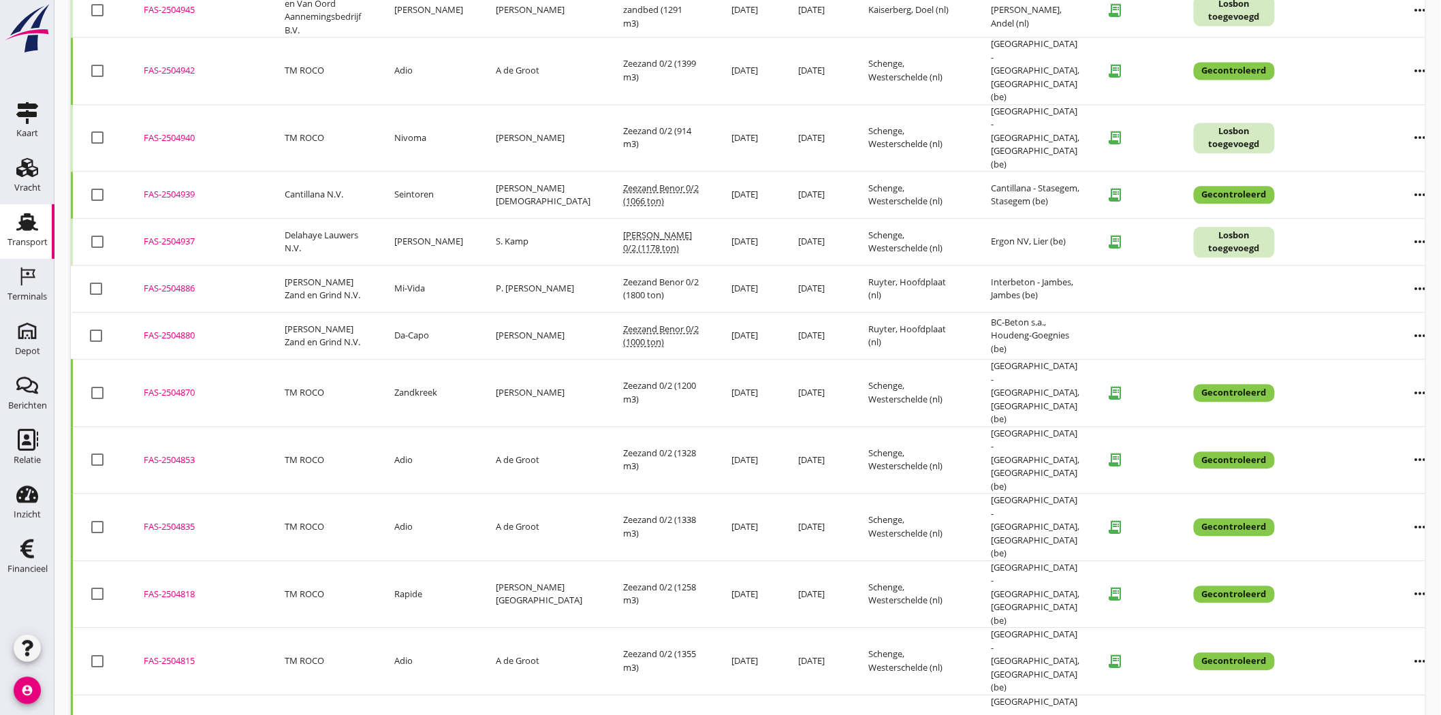
scroll to position [1109, 0]
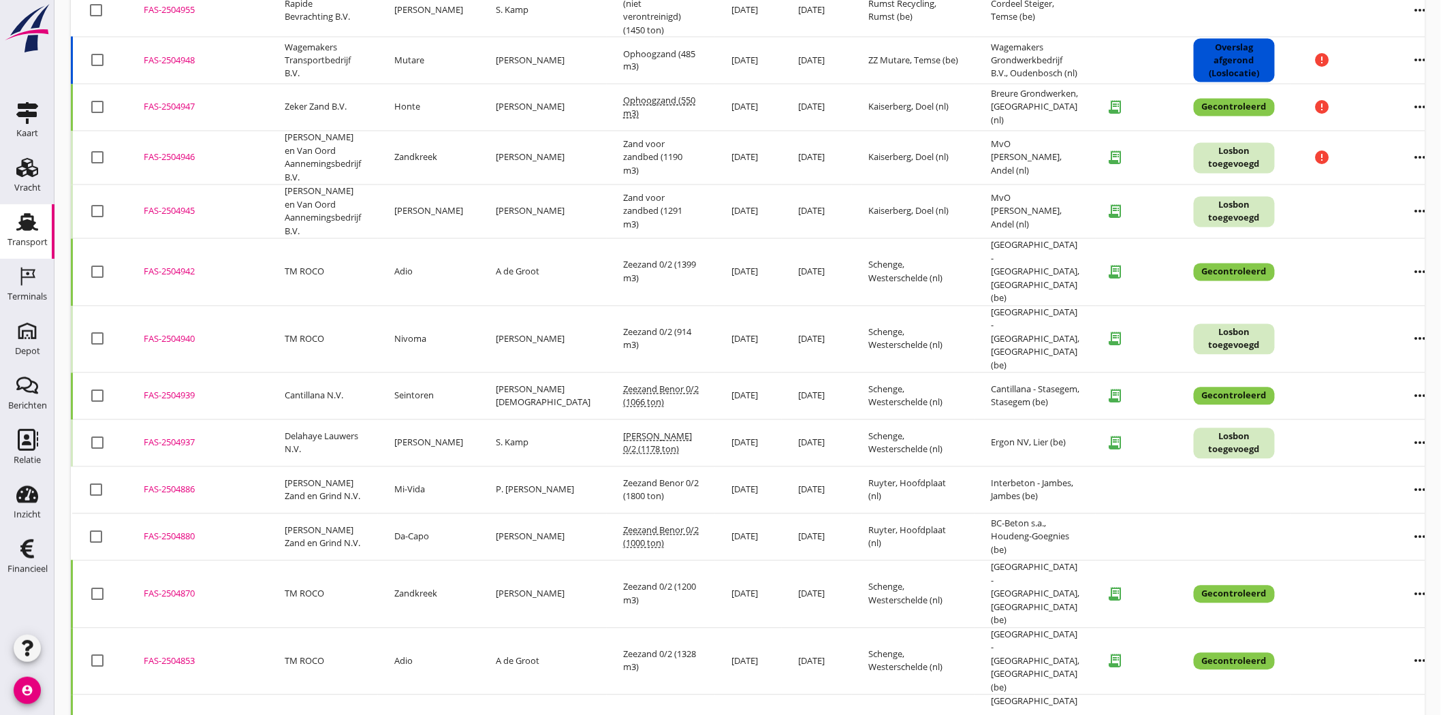
click at [174, 483] on div "FAS-2504886" at bounding box center [198, 490] width 108 height 14
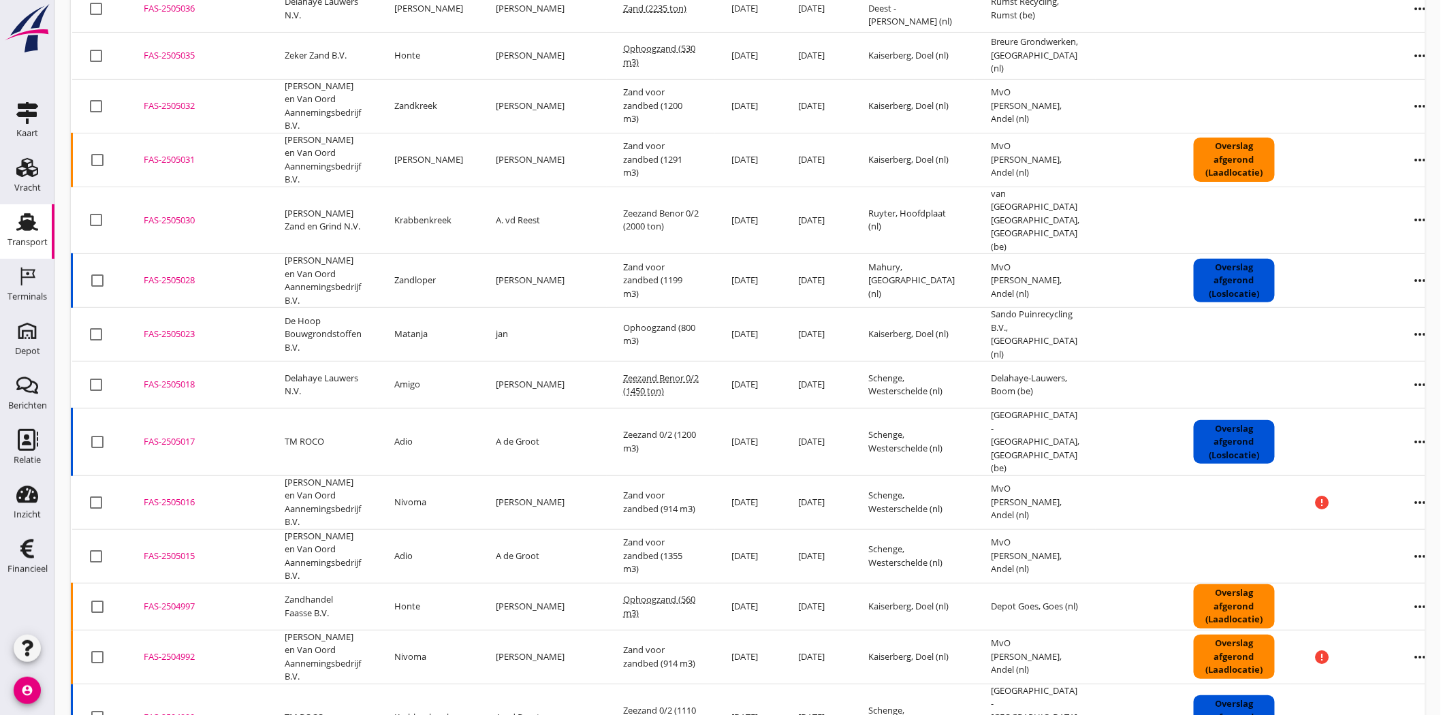
scroll to position [0, 0]
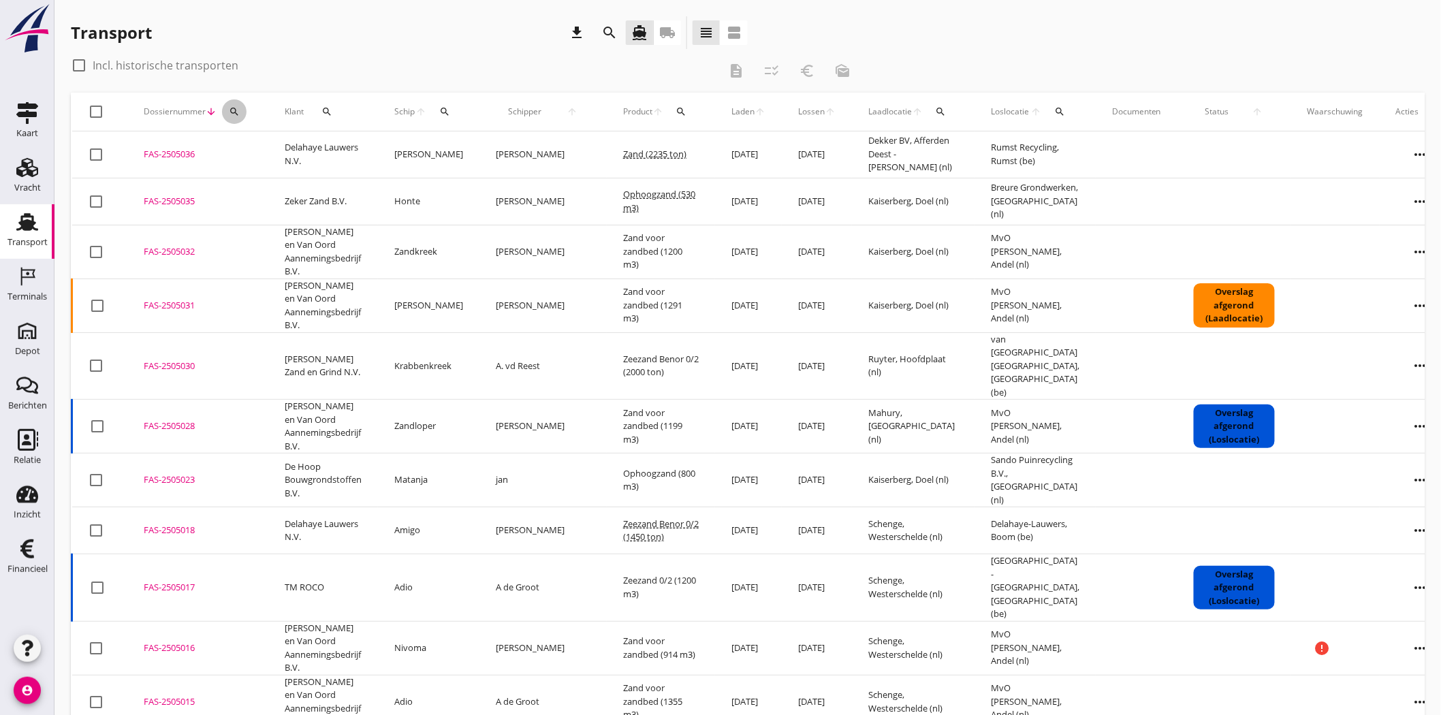
click at [242, 106] on button "search" at bounding box center [234, 111] width 25 height 25
click at [274, 148] on input "Zoeken op dossiernummer..." at bounding box center [298, 151] width 142 height 22
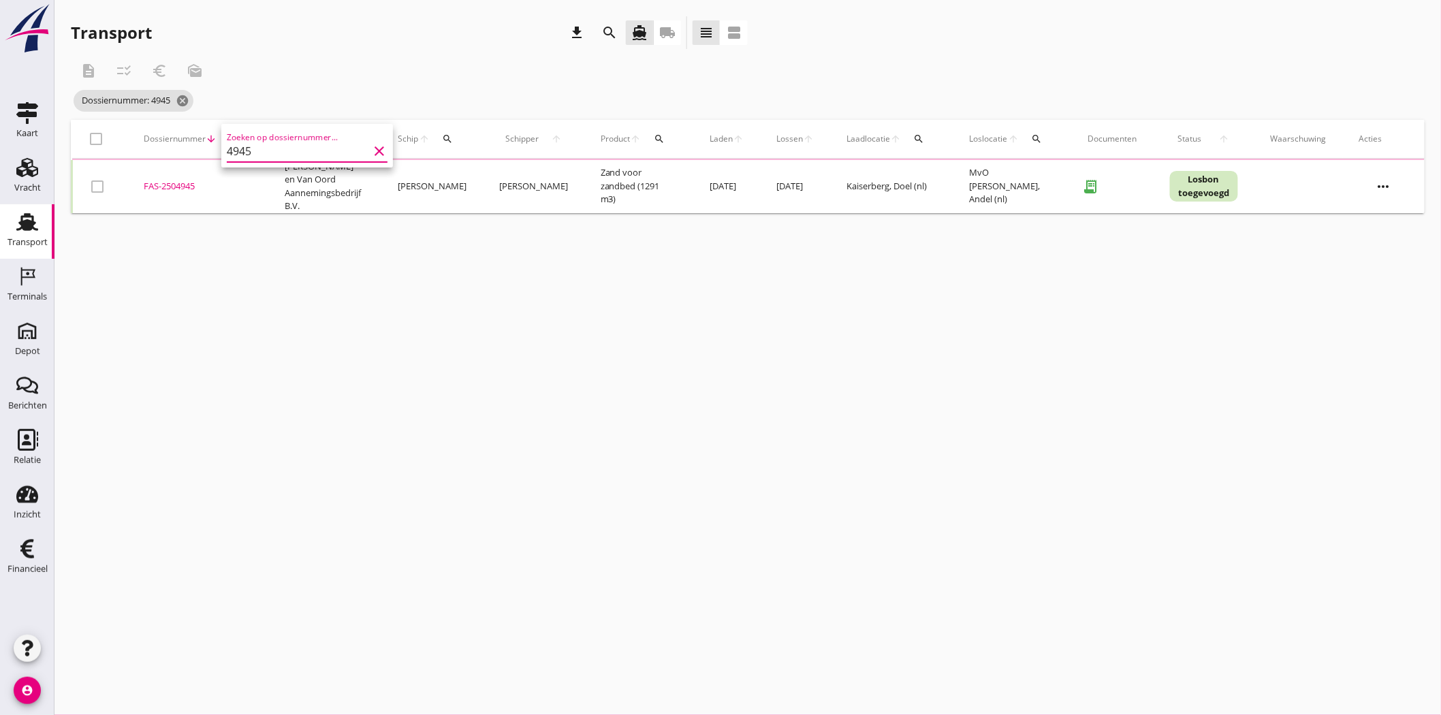
click at [184, 181] on div "FAS-2504945" at bounding box center [198, 187] width 108 height 14
click at [236, 136] on icon "search" at bounding box center [234, 139] width 11 height 11
click at [282, 182] on input "4945" at bounding box center [298, 179] width 142 height 22
click at [175, 178] on div "FAS-2504946" at bounding box center [198, 185] width 108 height 14
click at [236, 137] on icon "search" at bounding box center [234, 139] width 11 height 11
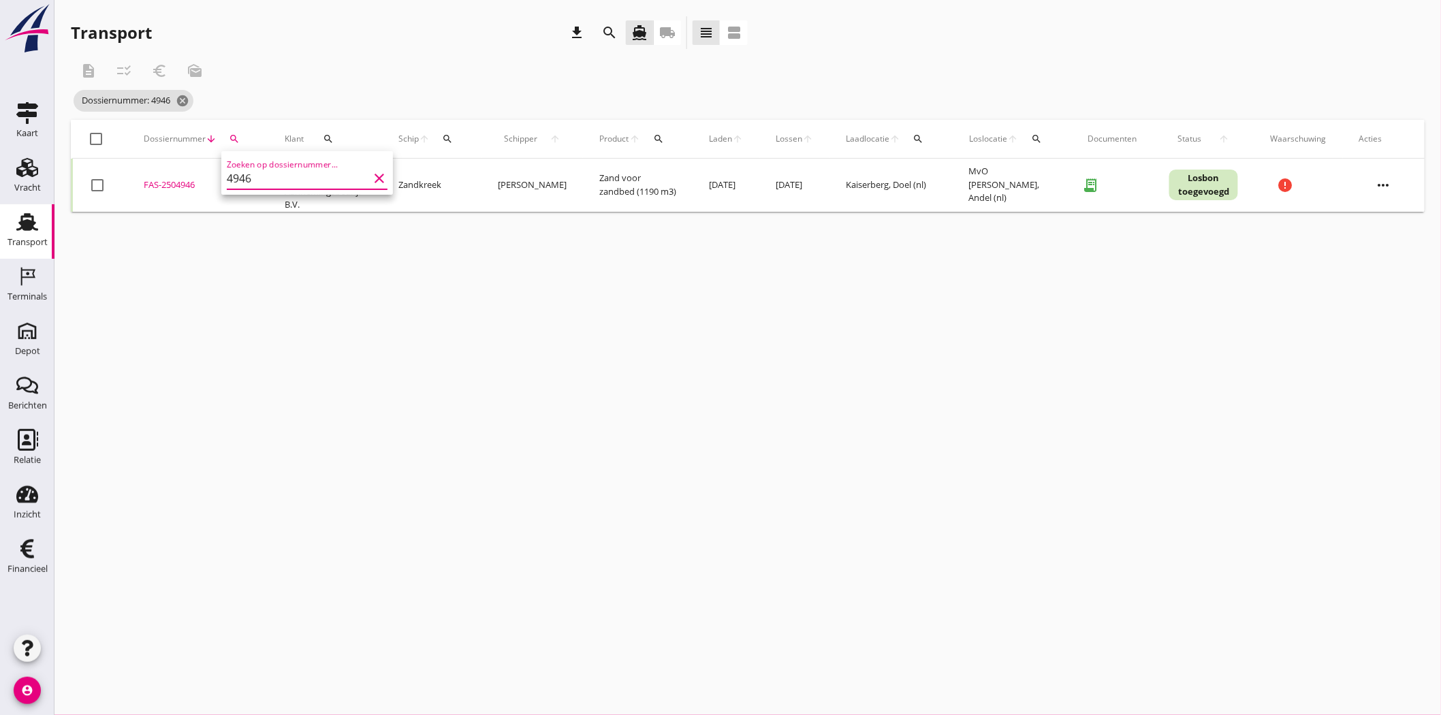
click at [271, 179] on input "4946" at bounding box center [298, 179] width 142 height 22
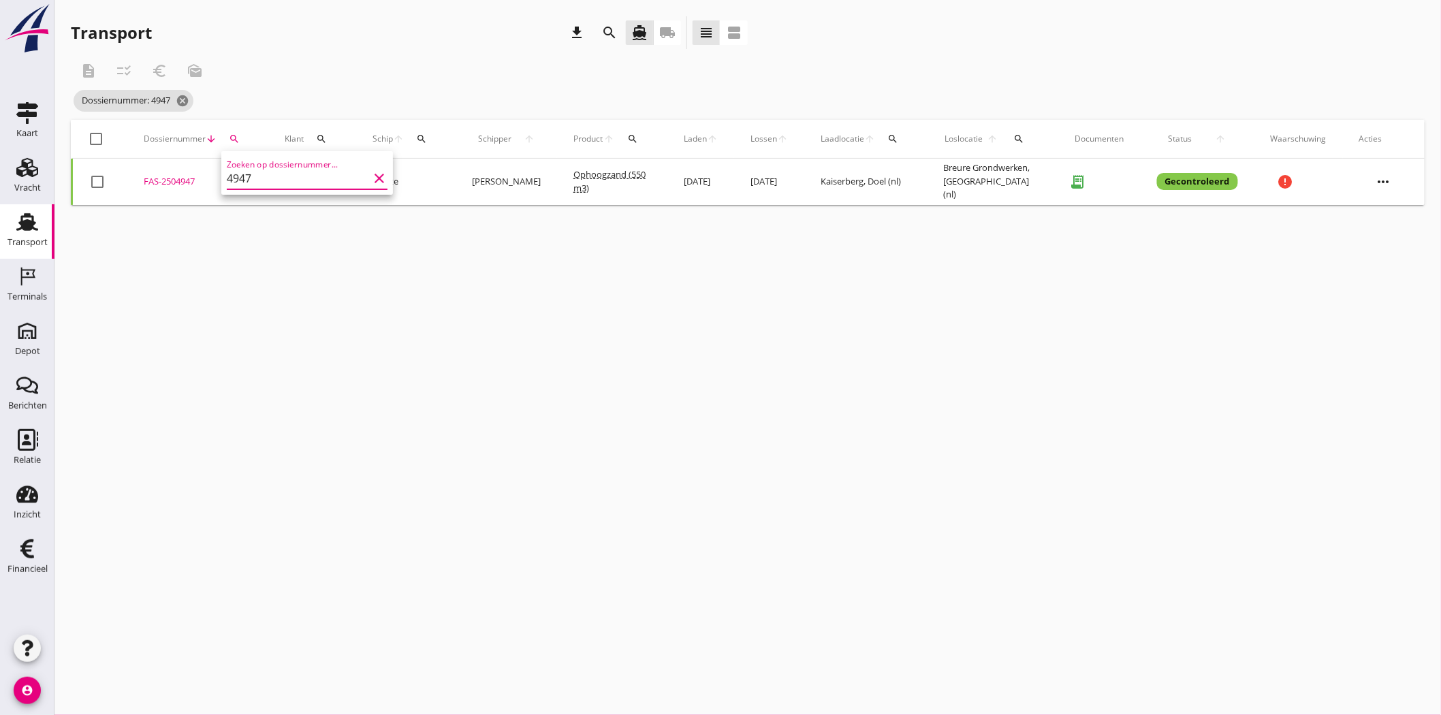
click at [173, 181] on div "FAS-2504947" at bounding box center [198, 182] width 108 height 14
click at [236, 134] on icon "search" at bounding box center [234, 139] width 11 height 11
drag, startPoint x: 277, startPoint y: 168, endPoint x: 239, endPoint y: 174, distance: 38.0
click at [239, 174] on input "4947" at bounding box center [298, 179] width 142 height 22
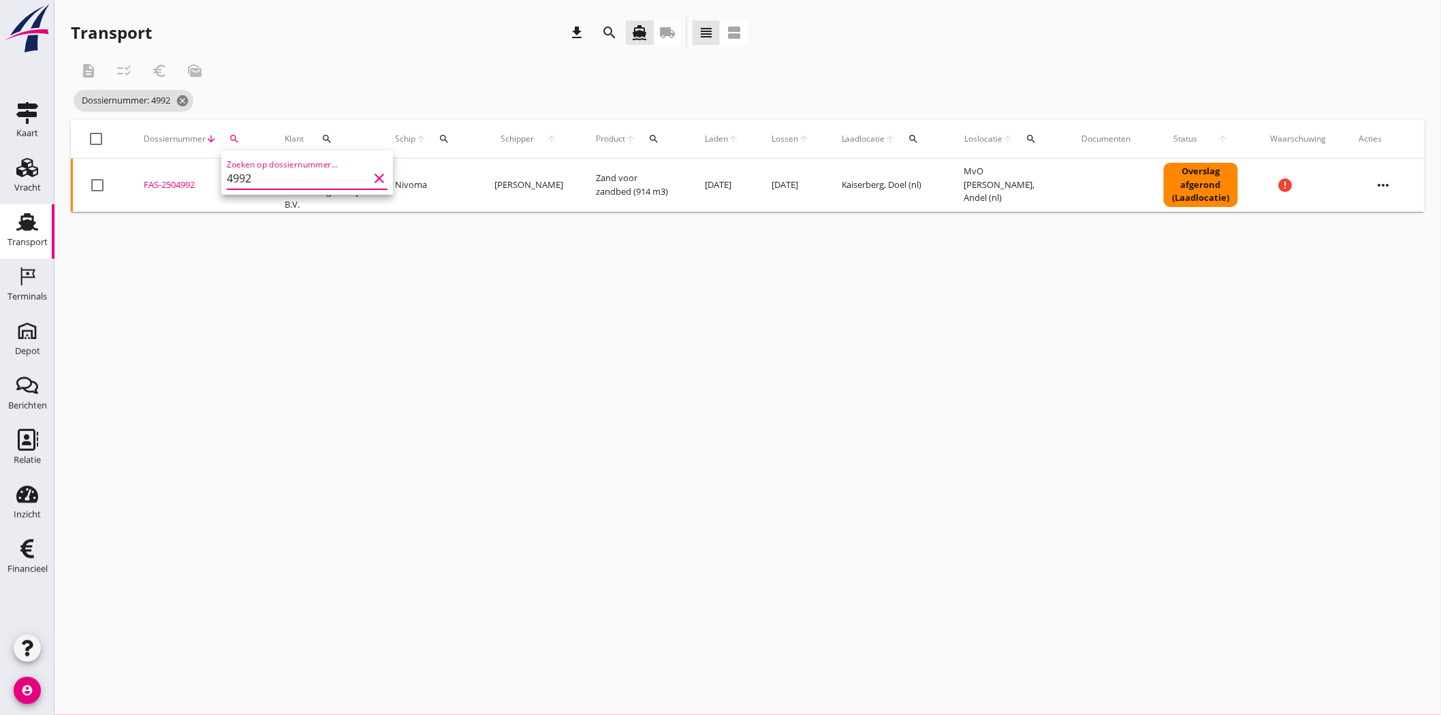
click at [181, 180] on div "FAS-2504992" at bounding box center [198, 185] width 108 height 14
click at [236, 140] on icon "search" at bounding box center [234, 139] width 11 height 11
click at [257, 178] on input "4992" at bounding box center [298, 179] width 142 height 22
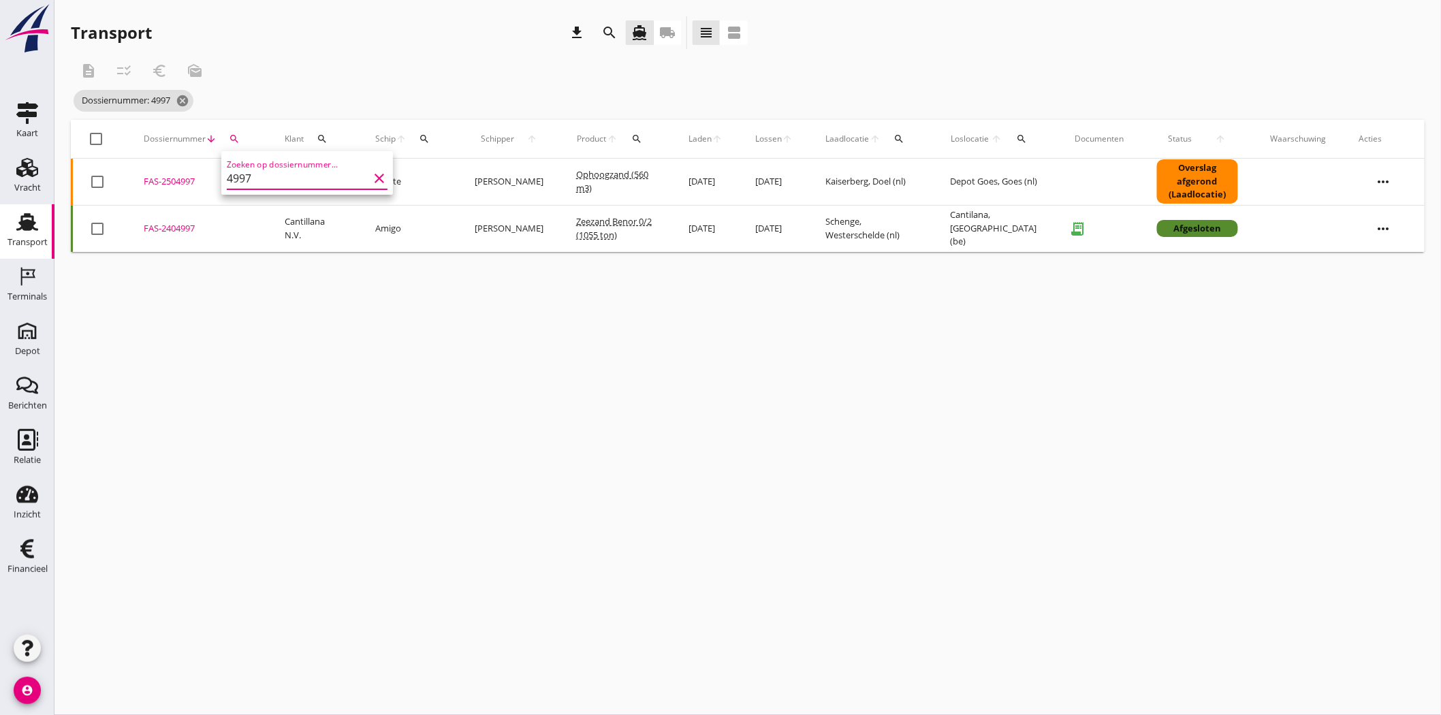
type input "4997"
click at [175, 178] on div "FAS-2504997" at bounding box center [198, 182] width 108 height 14
